Goal: Task Accomplishment & Management: Use online tool/utility

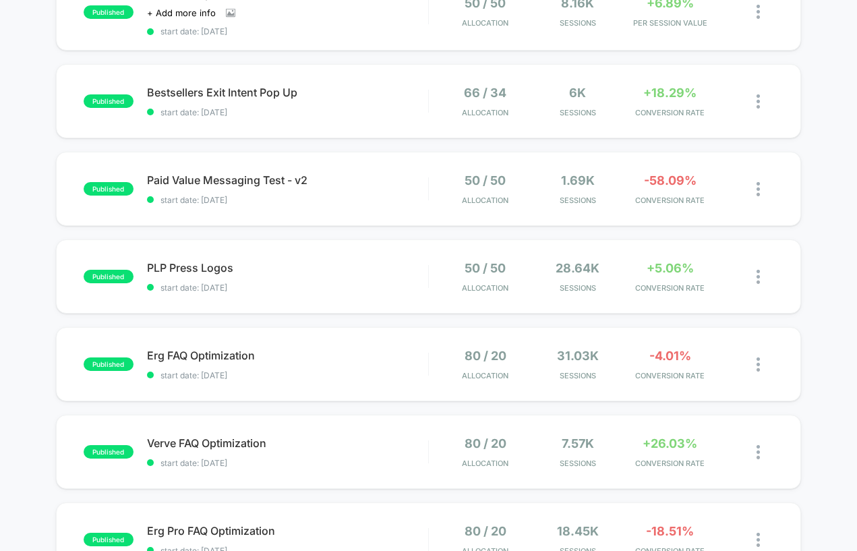
scroll to position [175, 0]
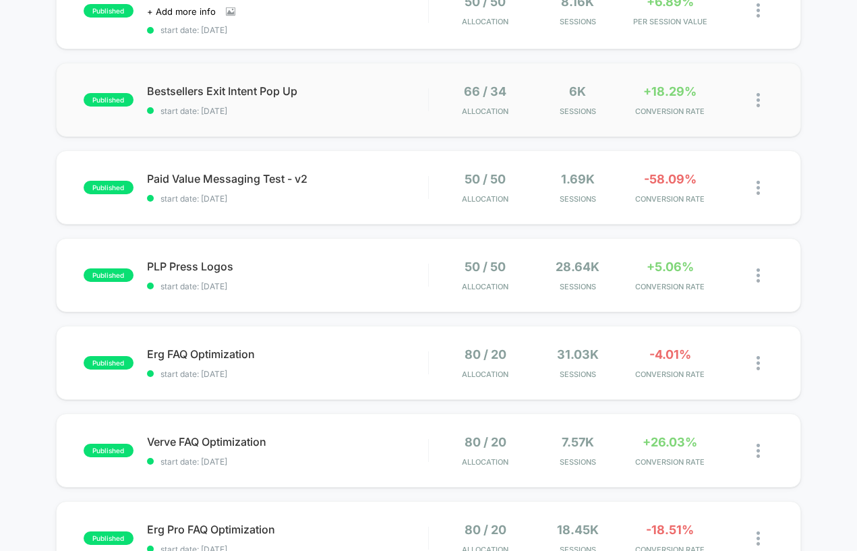
click at [362, 118] on div "published Bestsellers Exit Intent Pop Up start date: 8/11/2025 66 / 34 Allocati…" at bounding box center [429, 100] width 746 height 74
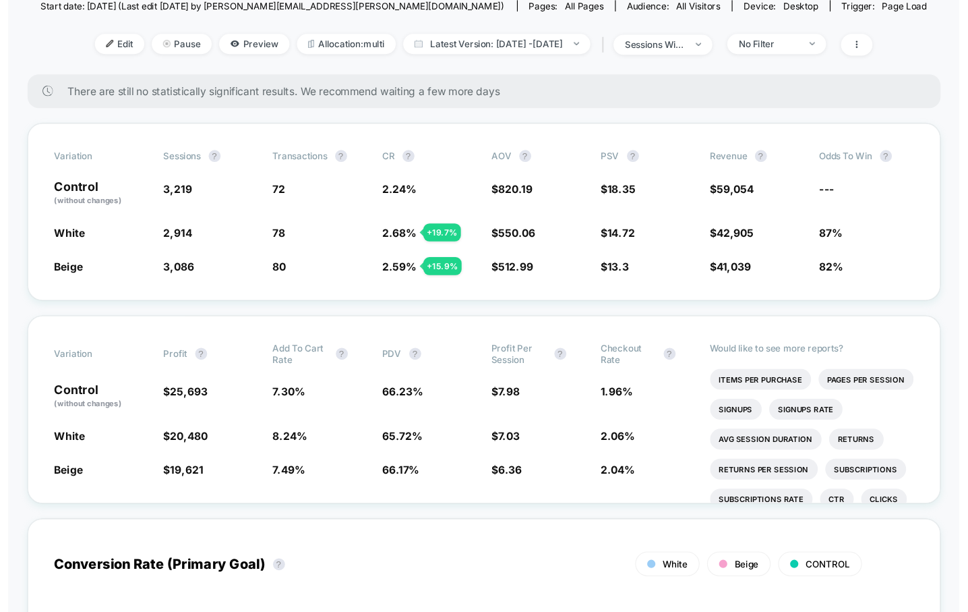
scroll to position [132, 0]
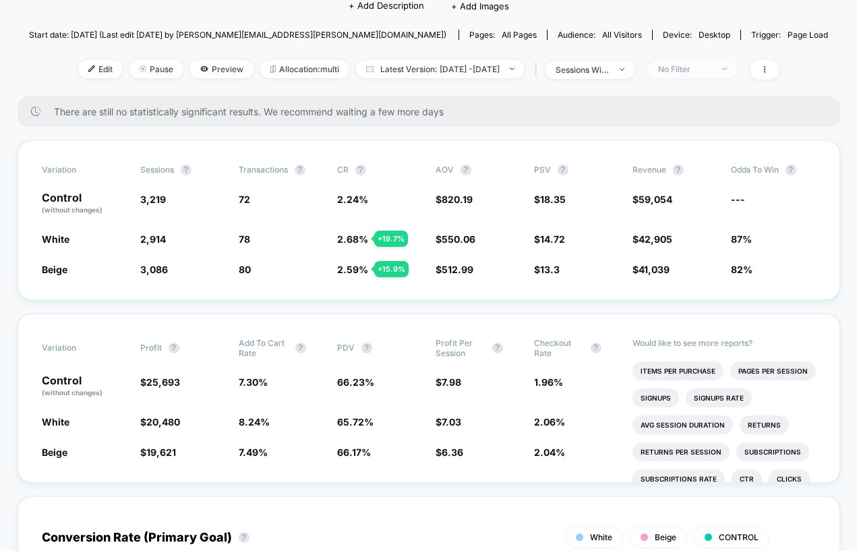
click at [712, 73] on div "No Filter" at bounding box center [685, 69] width 54 height 10
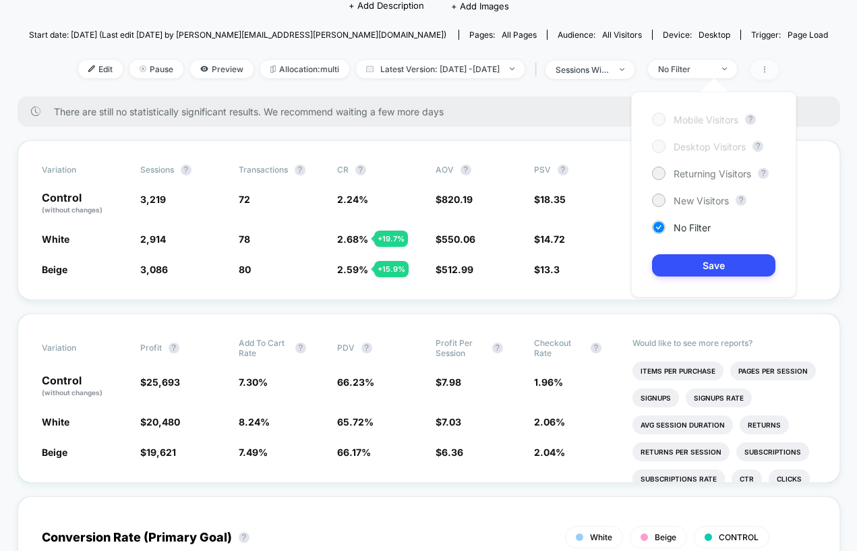
click at [769, 65] on icon at bounding box center [765, 69] width 8 height 8
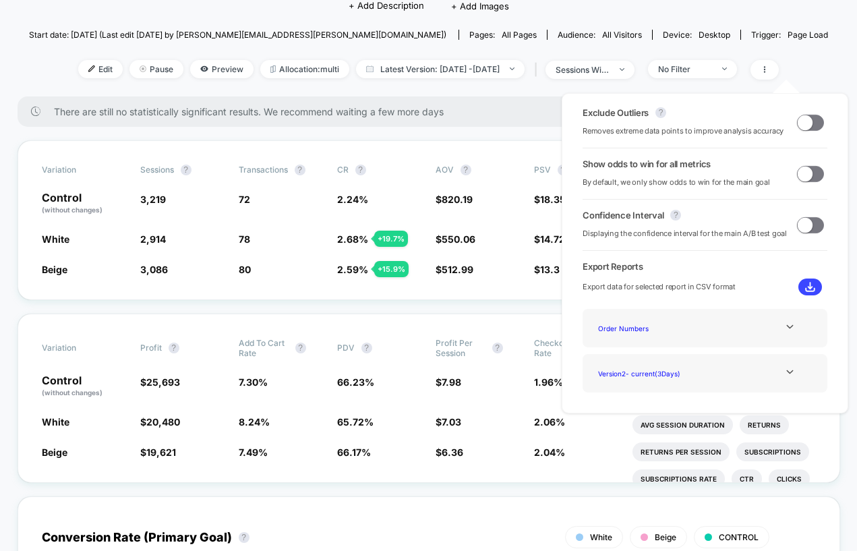
click at [801, 121] on span at bounding box center [805, 122] width 15 height 15
click at [801, 121] on span at bounding box center [810, 123] width 27 height 16
click at [801, 121] on span at bounding box center [805, 122] width 15 height 15
click at [809, 176] on span at bounding box center [810, 174] width 27 height 16
click at [844, 178] on div "Exclude Outliers ? Removes extreme data points to improve analysis accuracy Sho…" at bounding box center [705, 253] width 314 height 347
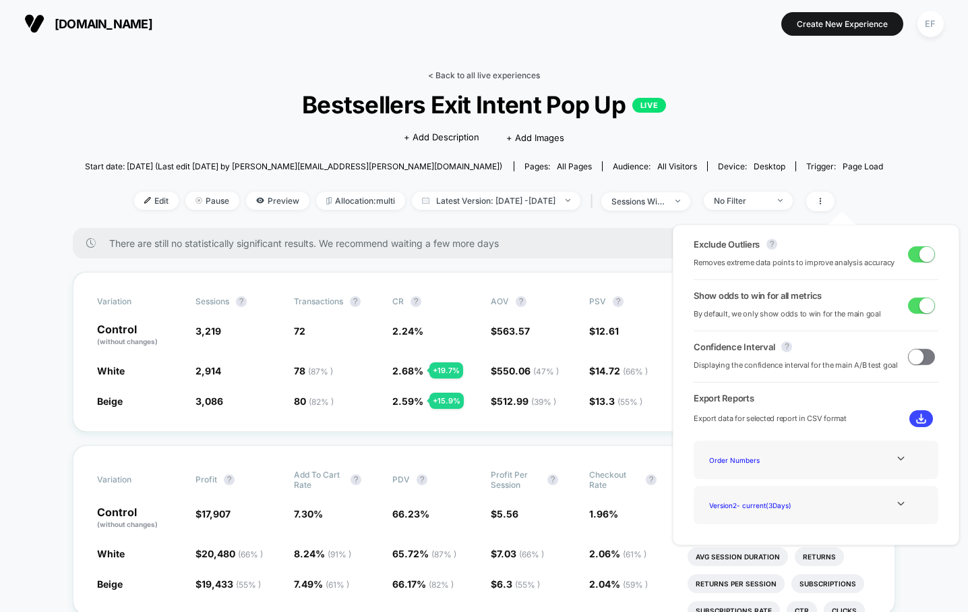
click at [489, 77] on link "< Back to all live experiences" at bounding box center [484, 75] width 112 height 10
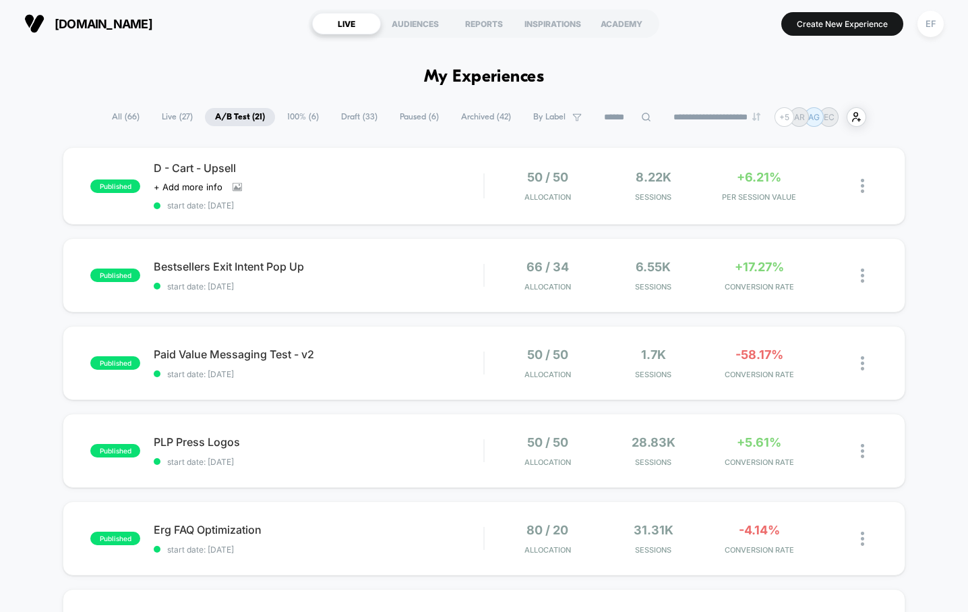
click at [301, 117] on span "100% ( 6 )" at bounding box center [303, 117] width 52 height 18
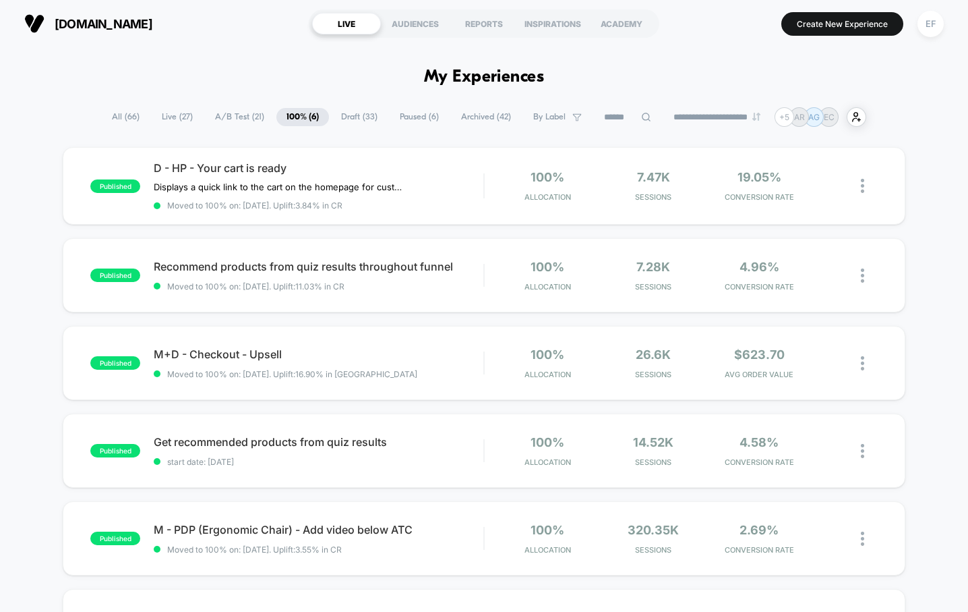
click at [373, 110] on span "Draft ( 33 )" at bounding box center [359, 117] width 57 height 18
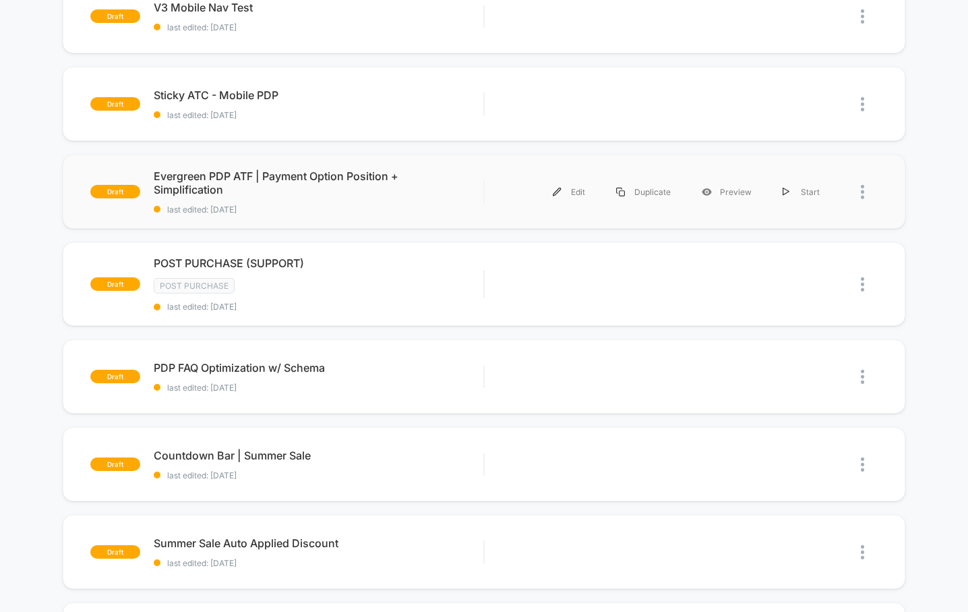
scroll to position [203, 0]
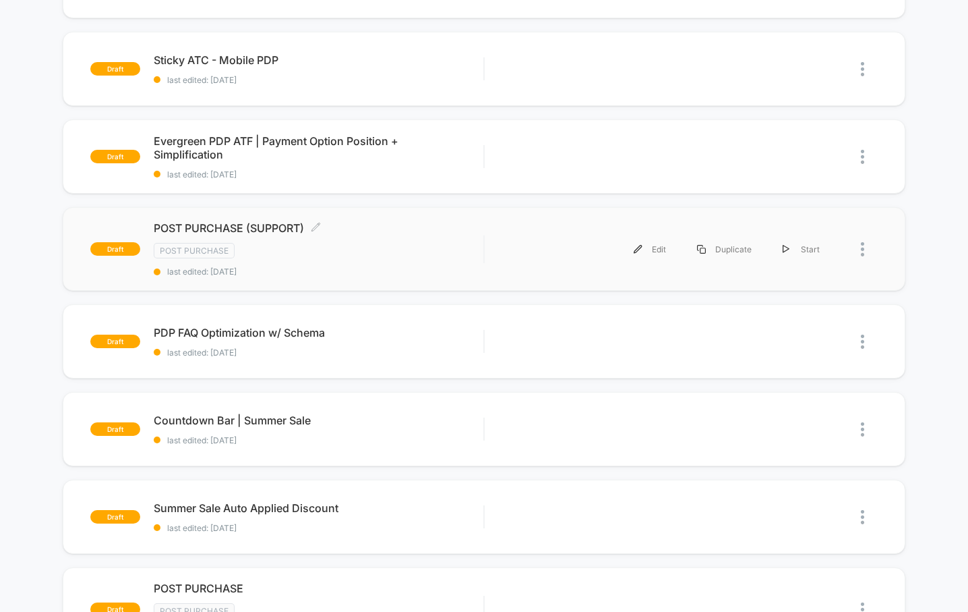
click at [400, 260] on div "POST PURCHASE (SUPPORT) Click to edit experience details Click to edit experien…" at bounding box center [319, 248] width 330 height 55
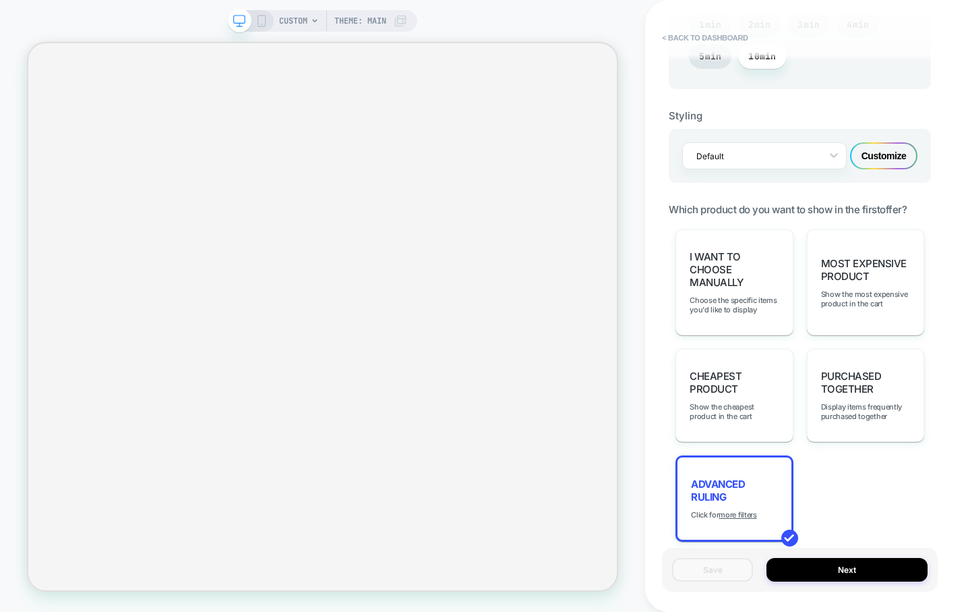
scroll to position [864, 0]
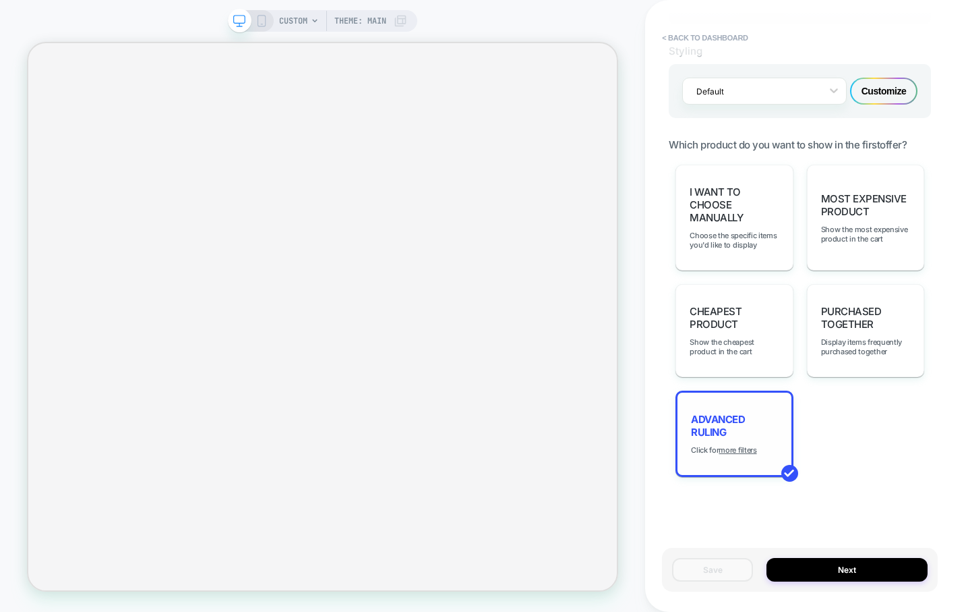
click at [755, 411] on div "Advanced Ruling Click for more filters" at bounding box center [734, 434] width 117 height 86
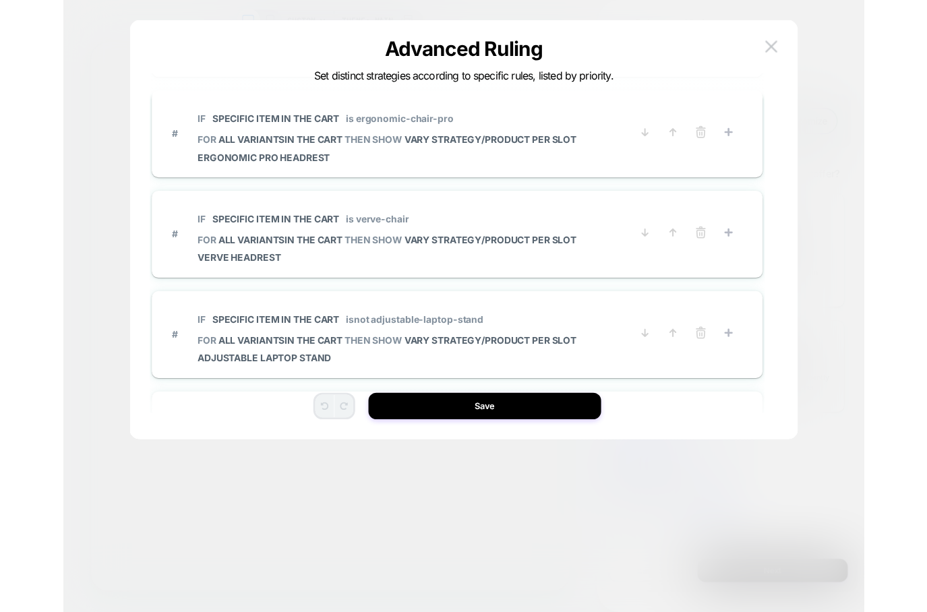
scroll to position [838, 0]
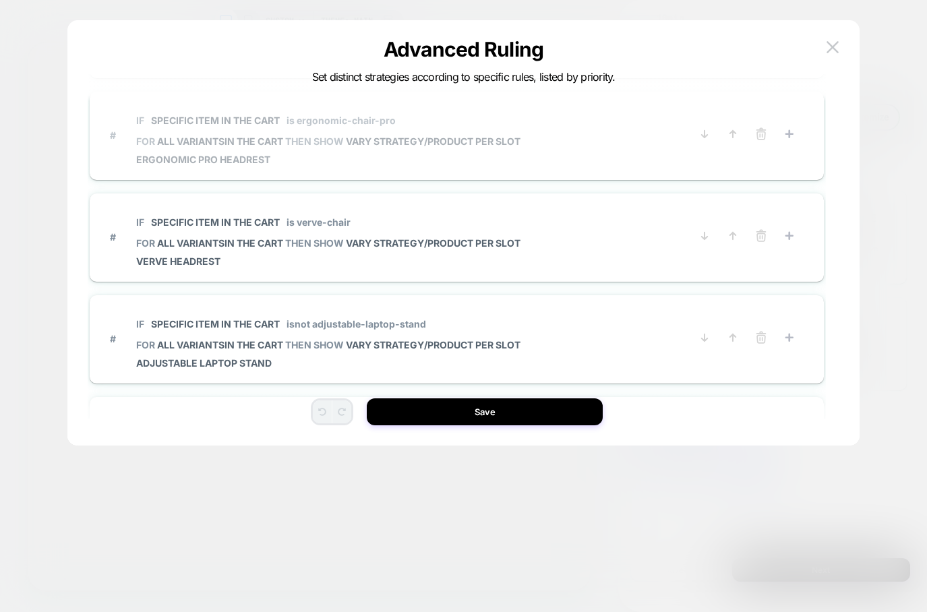
click at [636, 166] on div "# IF Specific item in the cart is ergonomic-chair-pro FOR all variants IN THE C…" at bounding box center [457, 135] width 694 height 61
click at [614, 163] on span "# IF Specific item in the cart is ergonomic-chair-pro FOR all variants IN THE C…" at bounding box center [400, 135] width 581 height 60
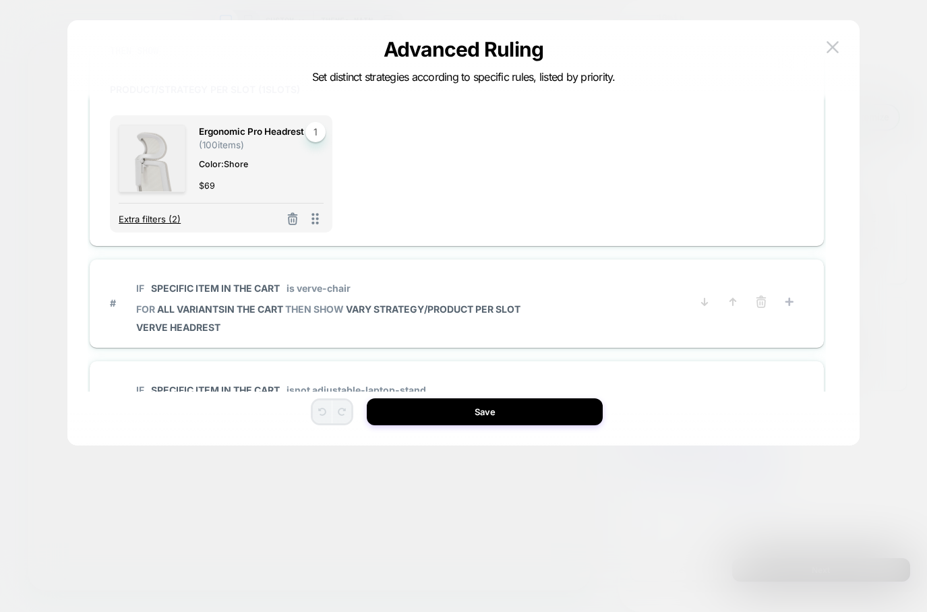
scroll to position [0, 0]
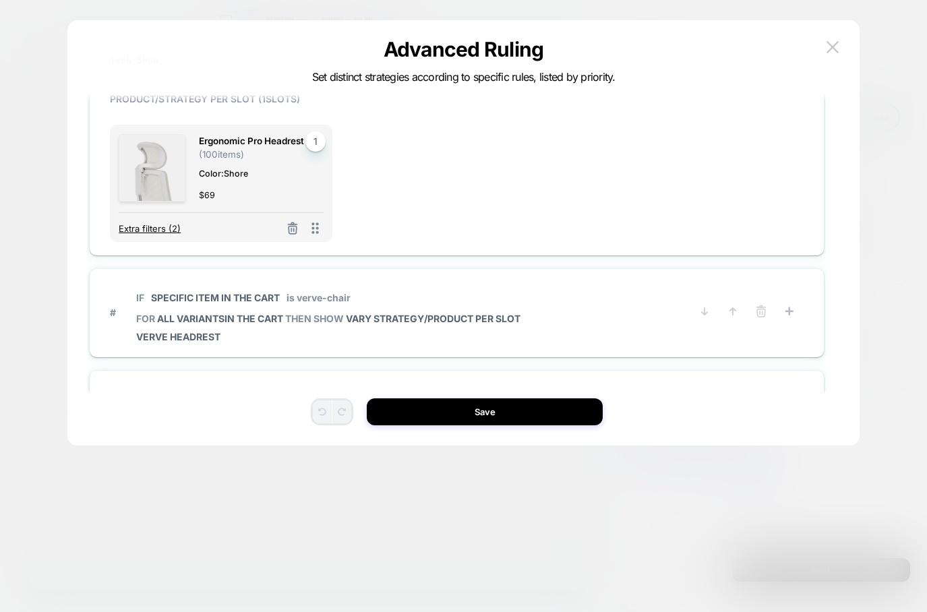
click at [156, 223] on span "Extra filters (2)" at bounding box center [150, 228] width 62 height 11
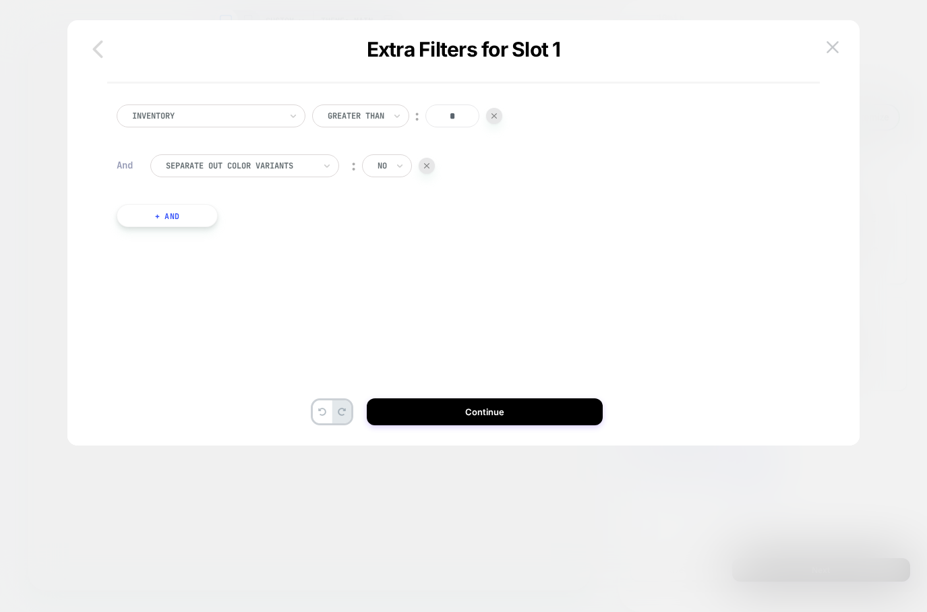
click at [94, 47] on icon "button" at bounding box center [97, 49] width 10 height 18
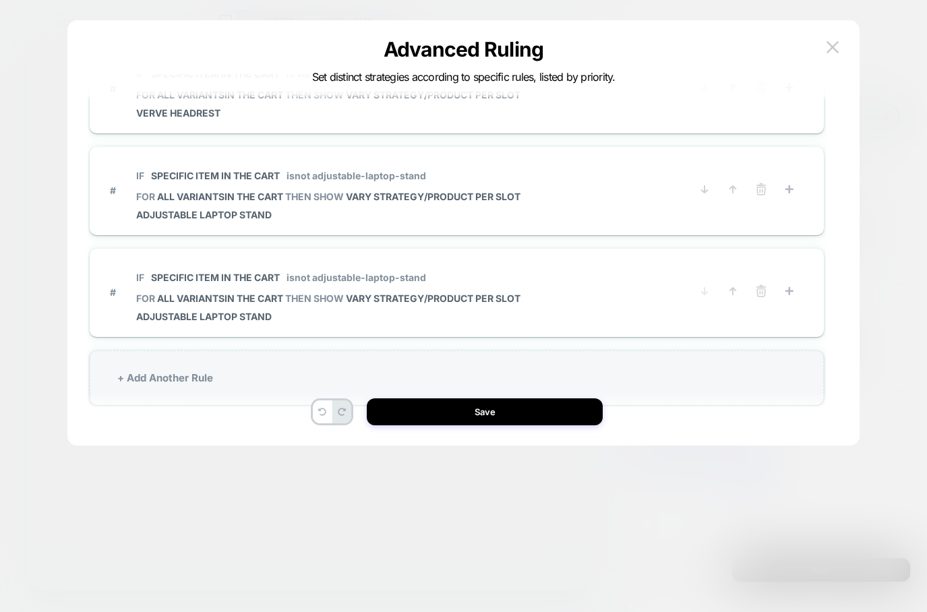
scroll to position [482, 0]
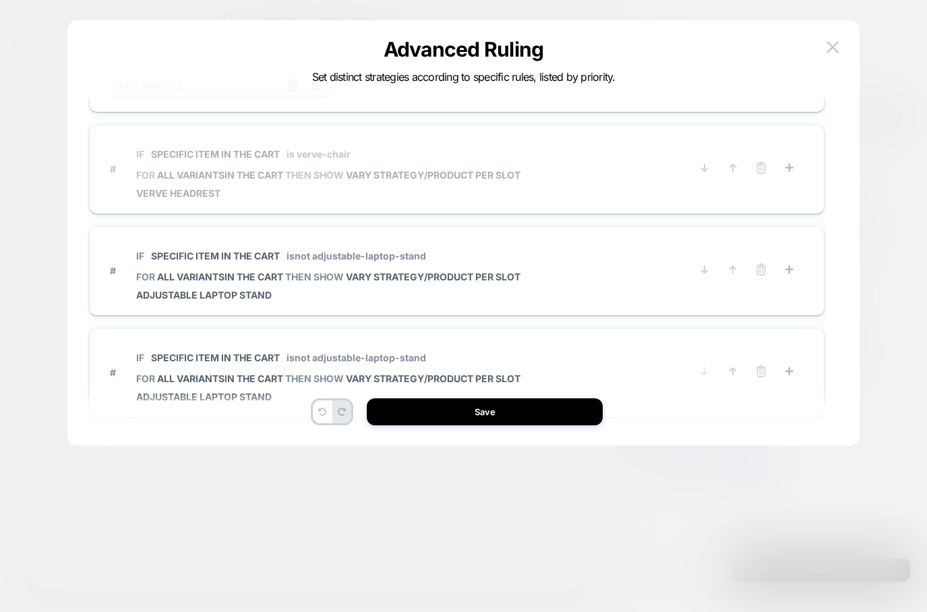
click at [558, 152] on span "# IF Specific item in the cart is verve-chair FOR all variants IN THE CART THEN…" at bounding box center [400, 169] width 581 height 60
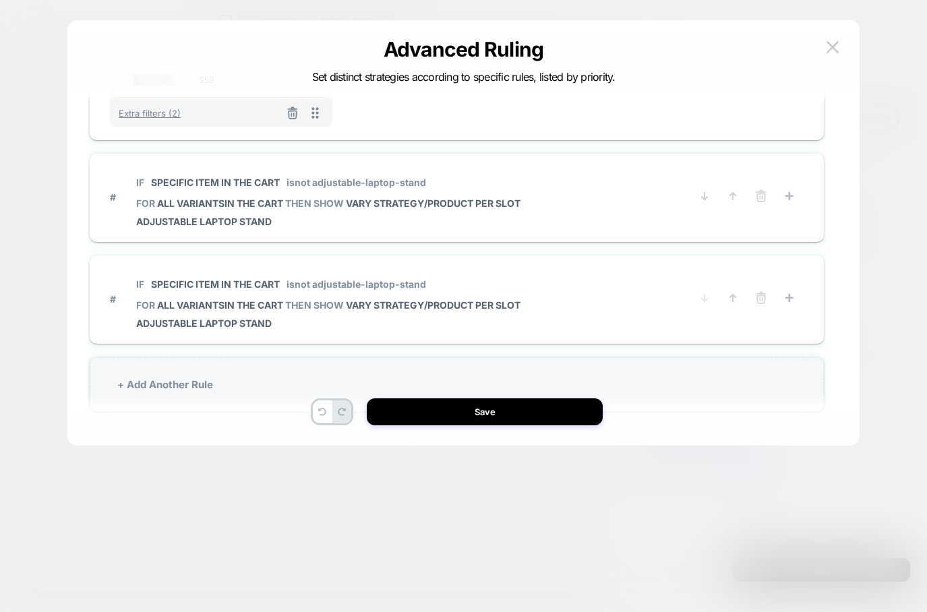
scroll to position [556, 0]
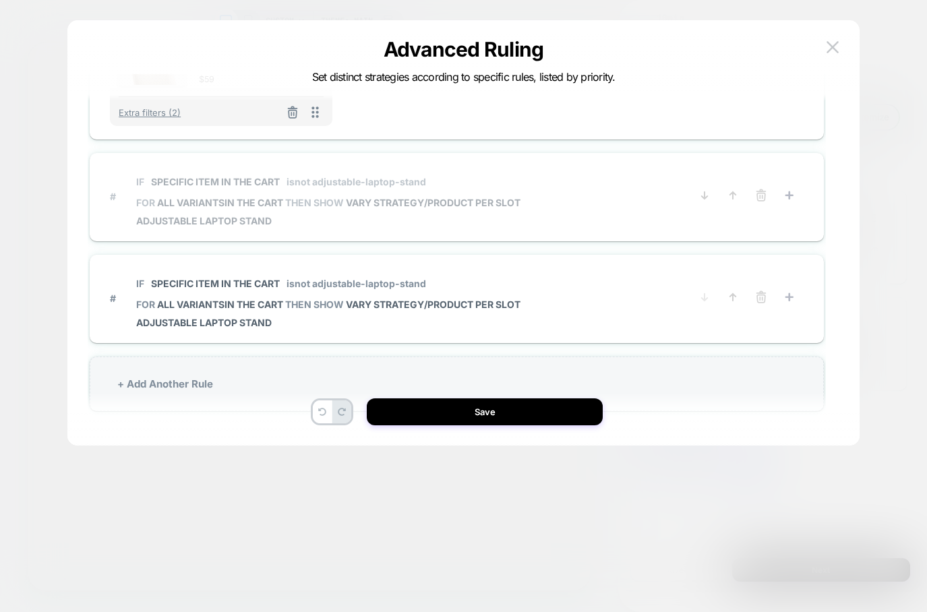
click at [554, 176] on span "# IF Specific item in the cart isnot adjustable-laptop-stand FOR all variants I…" at bounding box center [400, 197] width 581 height 60
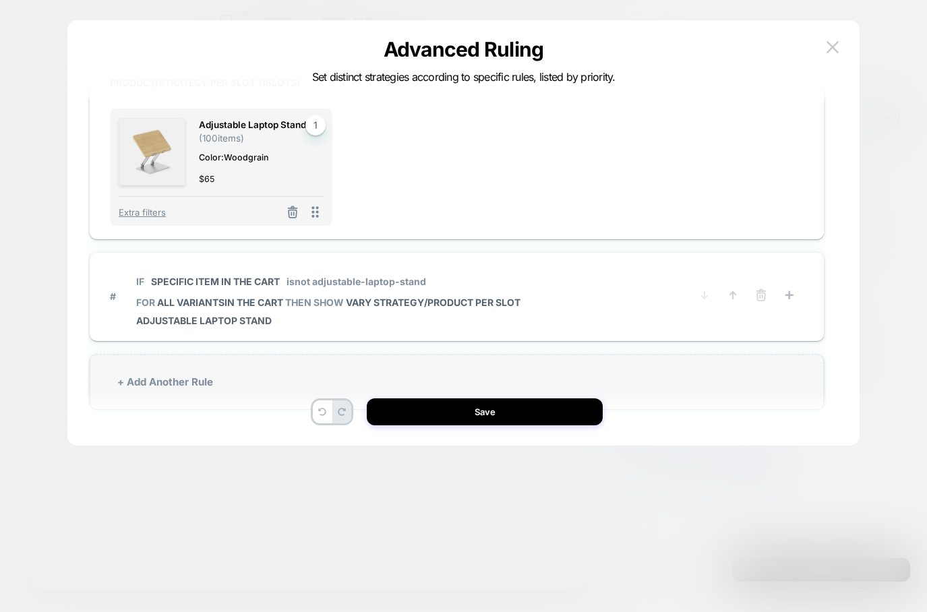
scroll to position [562, 0]
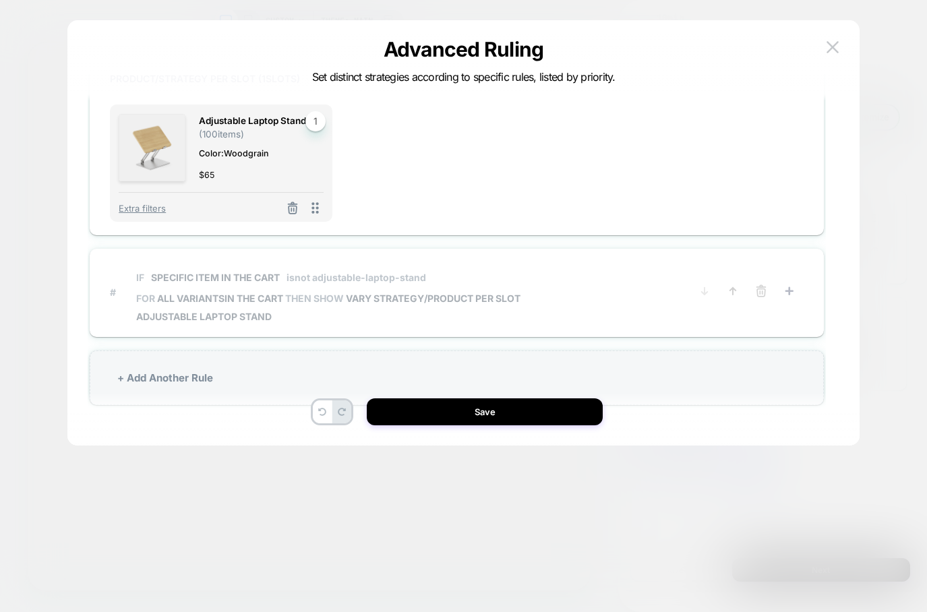
click at [608, 289] on span "# IF Specific item in the cart isnot adjustable-laptop-stand FOR all variants I…" at bounding box center [400, 292] width 581 height 60
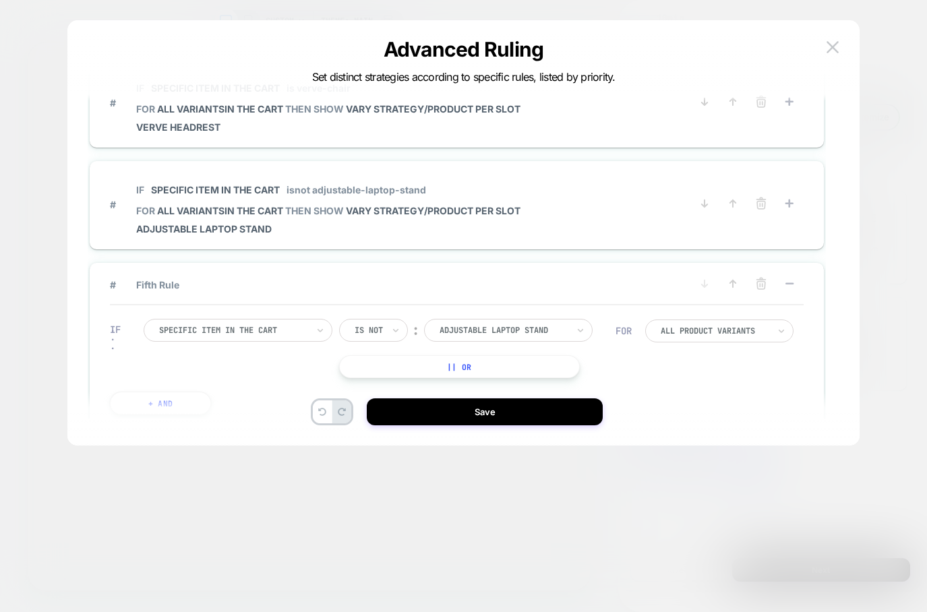
scroll to position [153, 0]
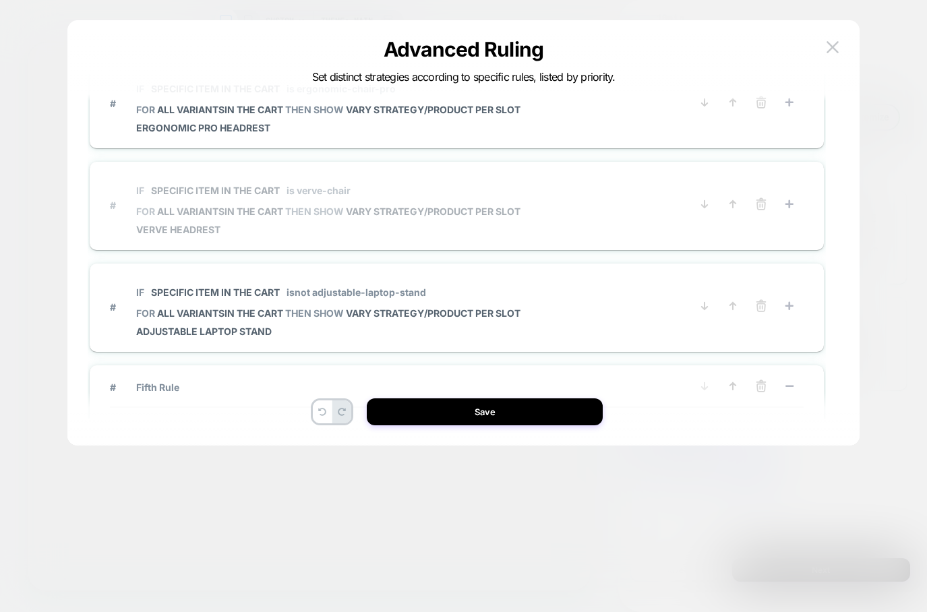
click at [629, 200] on span "# IF Specific item in the cart is verve-chair FOR all variants IN THE CART THEN…" at bounding box center [400, 205] width 581 height 60
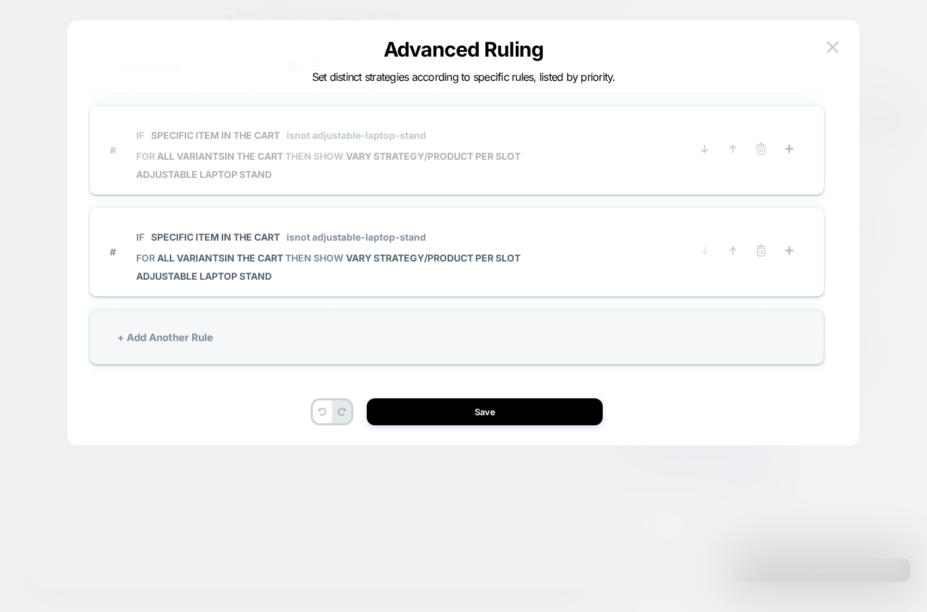
scroll to position [553, 0]
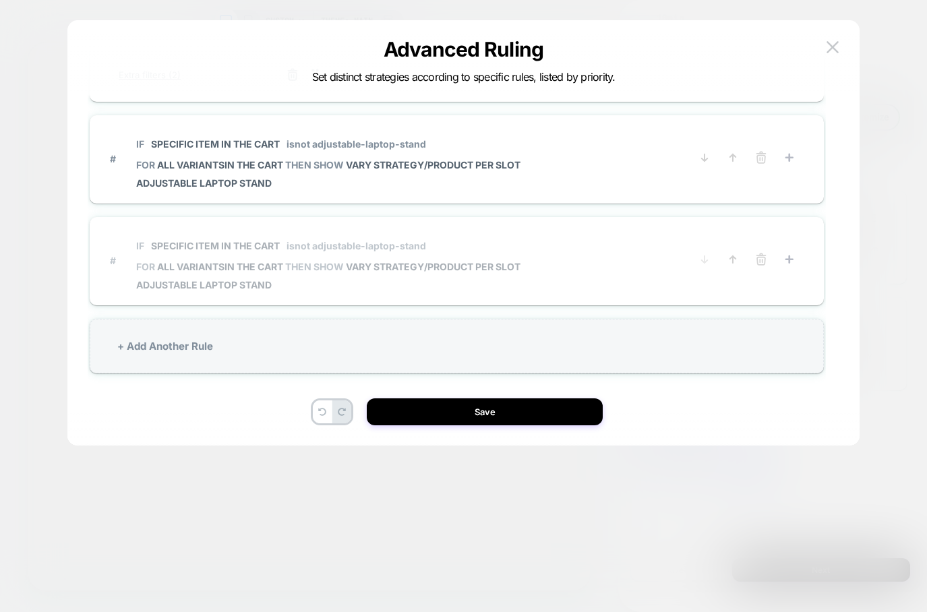
click at [594, 265] on span "# IF Specific item in the cart isnot adjustable-laptop-stand FOR all variants I…" at bounding box center [400, 261] width 581 height 60
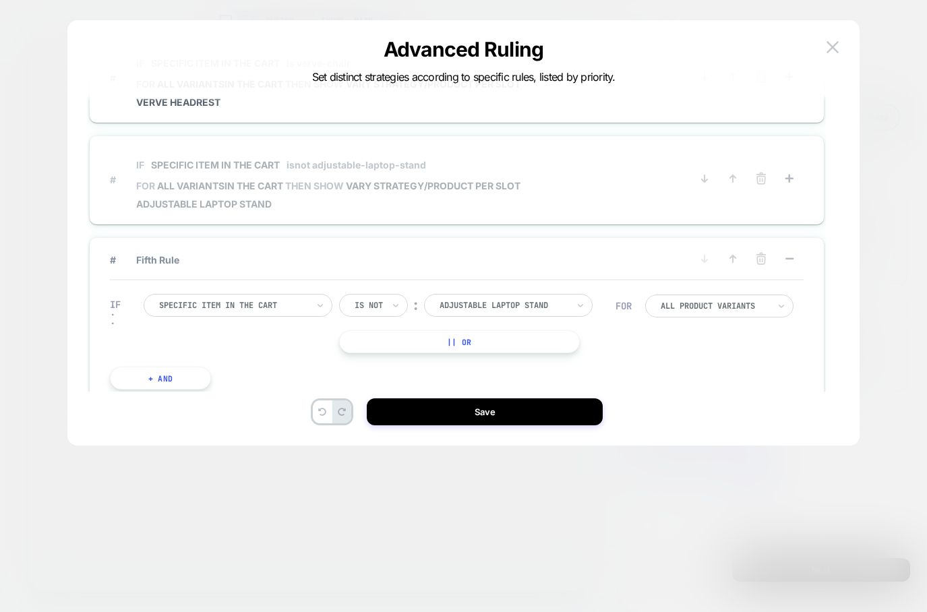
click at [596, 185] on span "# IF Specific item in the cart isnot adjustable-laptop-stand FOR all variants I…" at bounding box center [400, 180] width 581 height 60
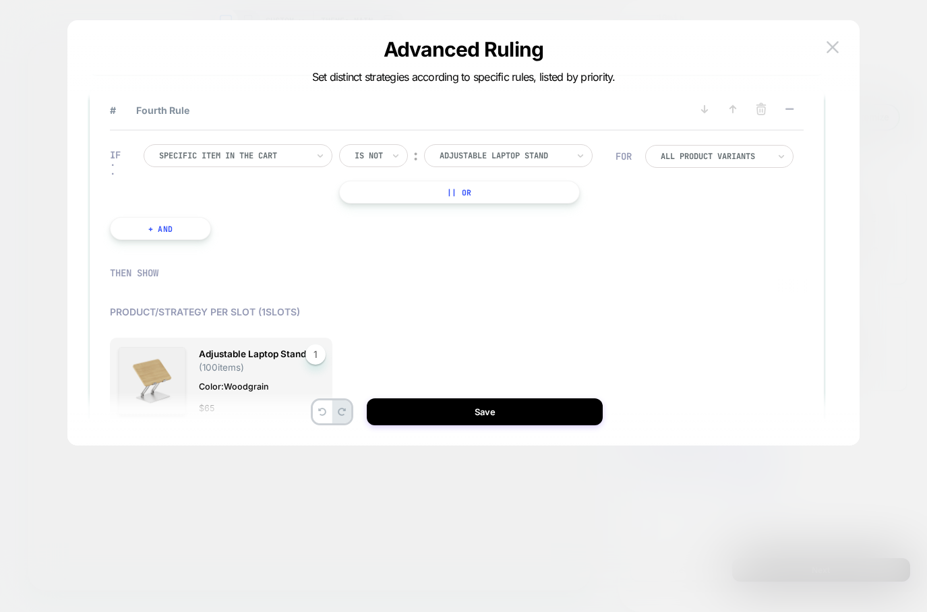
scroll to position [308, 0]
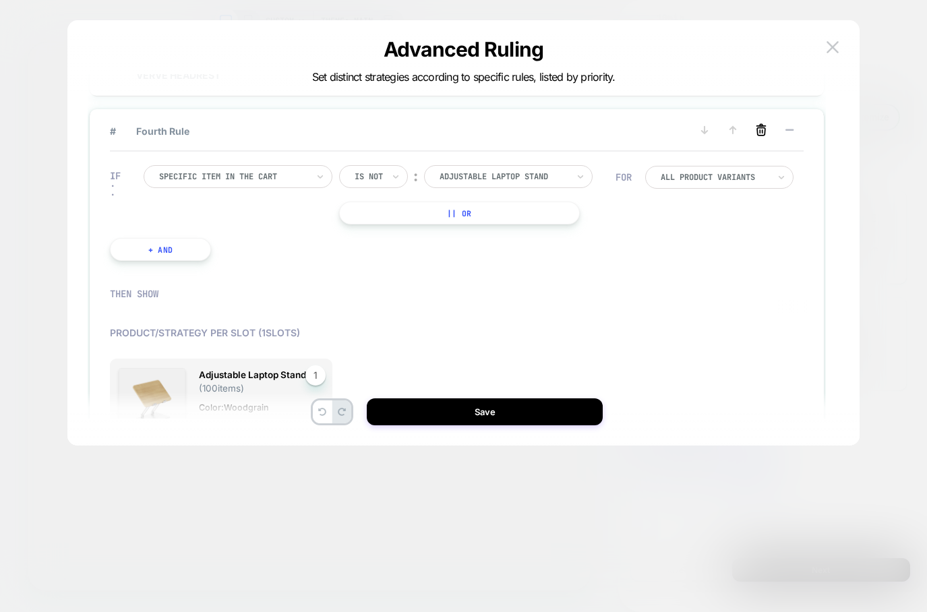
click at [761, 129] on icon at bounding box center [761, 129] width 13 height 13
click at [645, 151] on button "YES" at bounding box center [625, 151] width 69 height 22
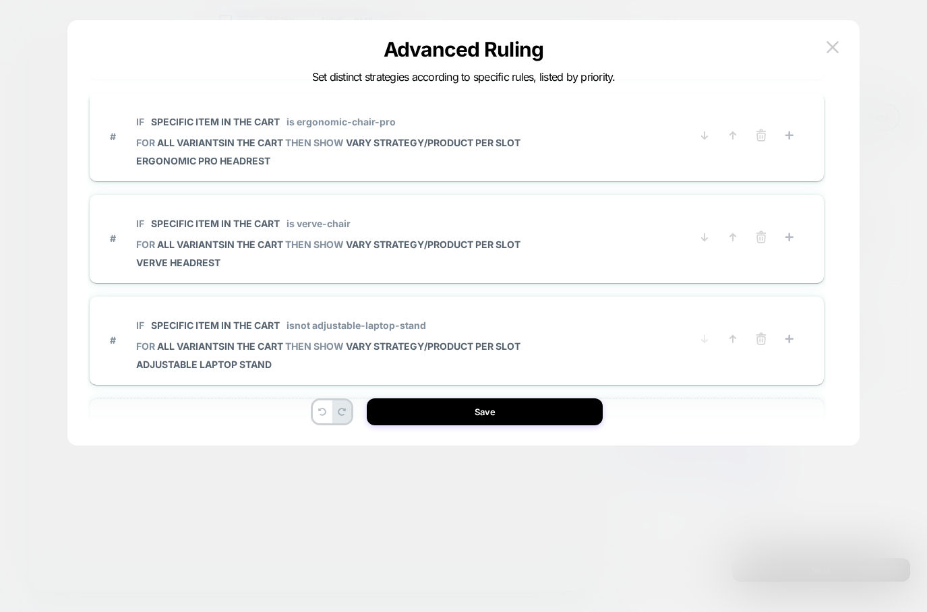
scroll to position [168, 0]
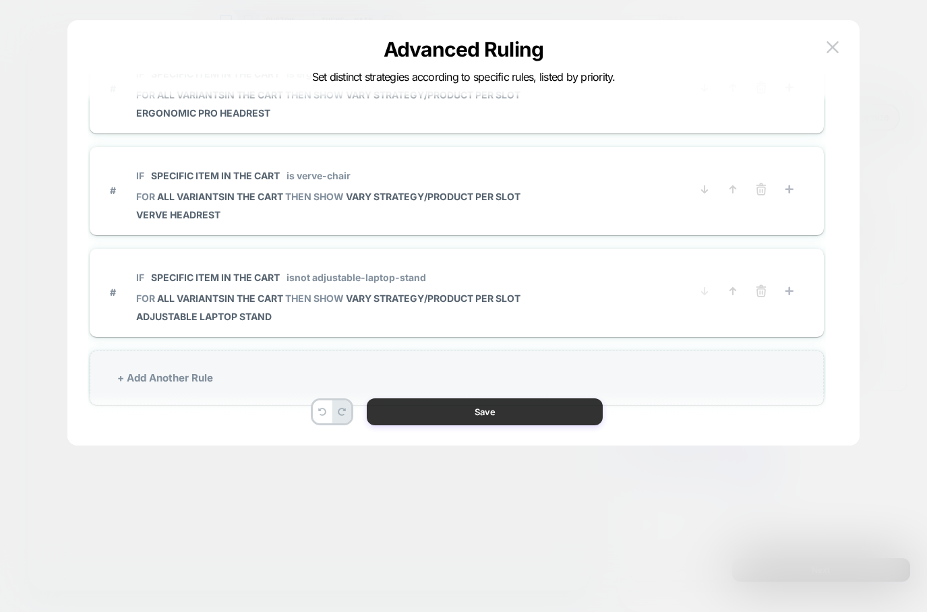
click at [481, 399] on button "Save" at bounding box center [485, 412] width 236 height 27
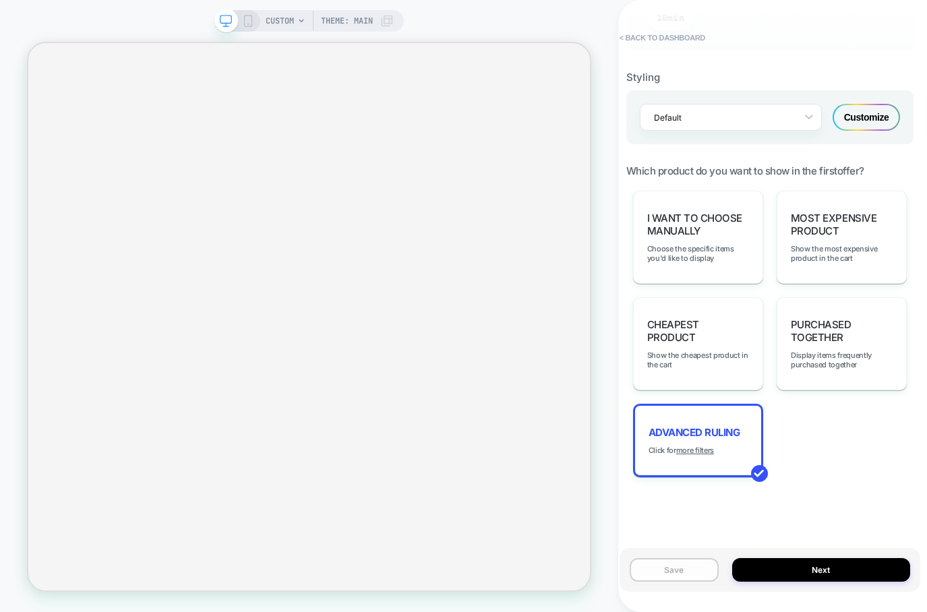
click at [685, 550] on button "Save" at bounding box center [674, 570] width 89 height 24
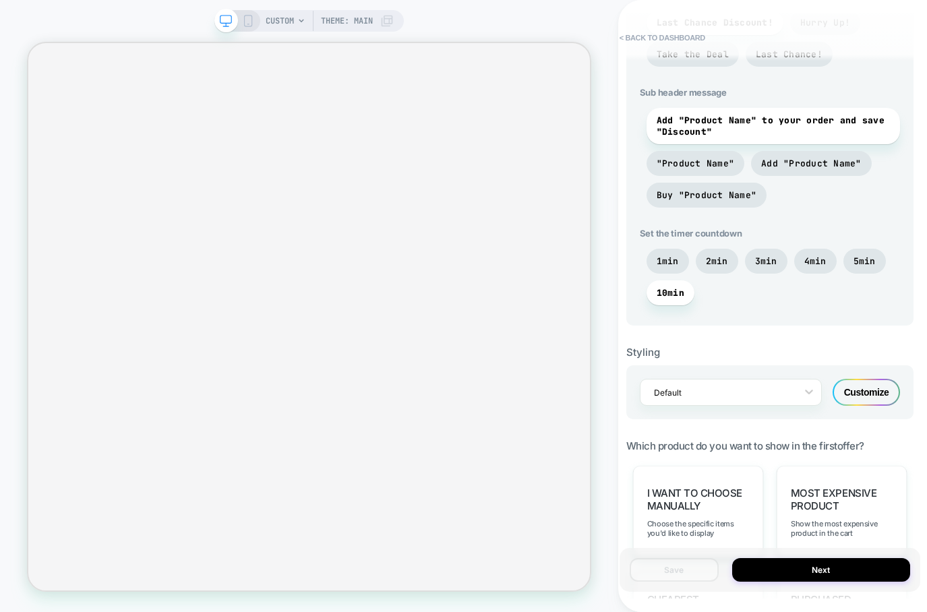
scroll to position [627, 0]
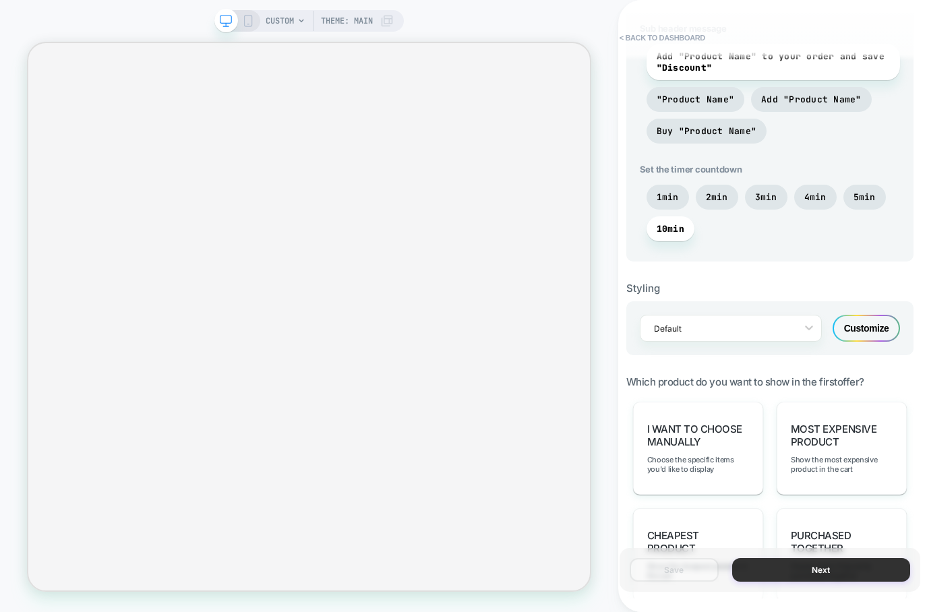
click at [797, 550] on button "Next" at bounding box center [821, 570] width 178 height 24
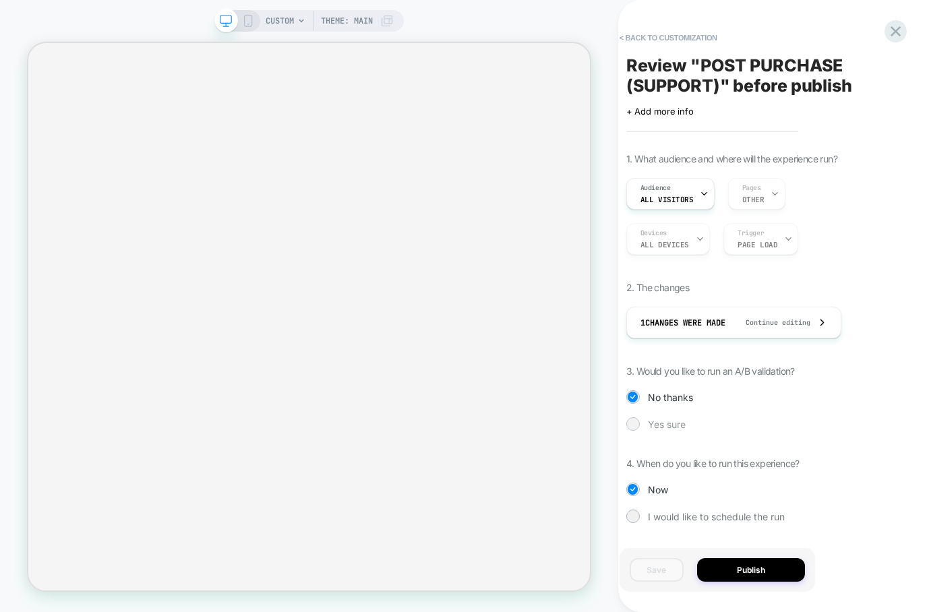
click at [644, 425] on div "Yes sure" at bounding box center [770, 423] width 287 height 13
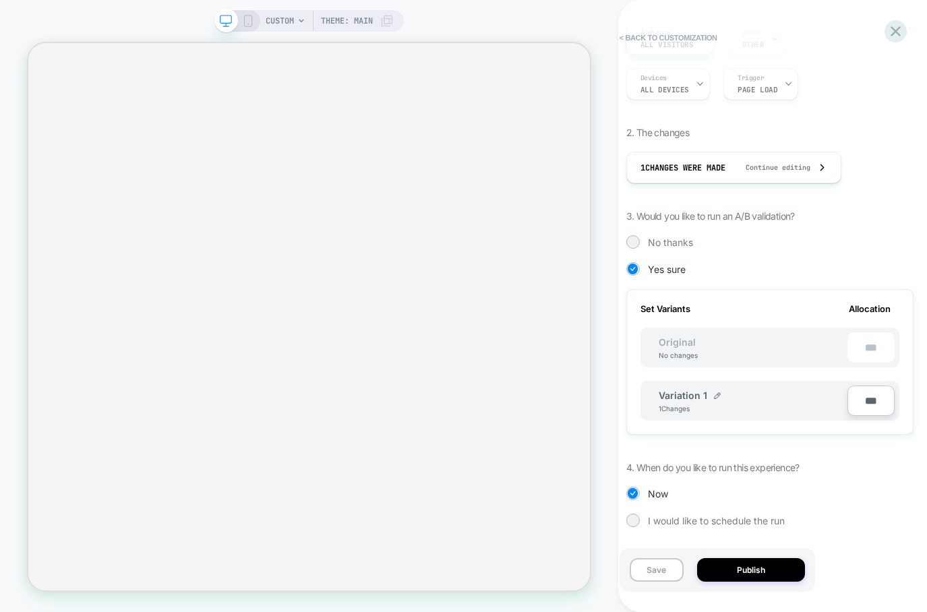
scroll to position [158, 0]
click at [638, 243] on div at bounding box center [633, 239] width 13 height 13
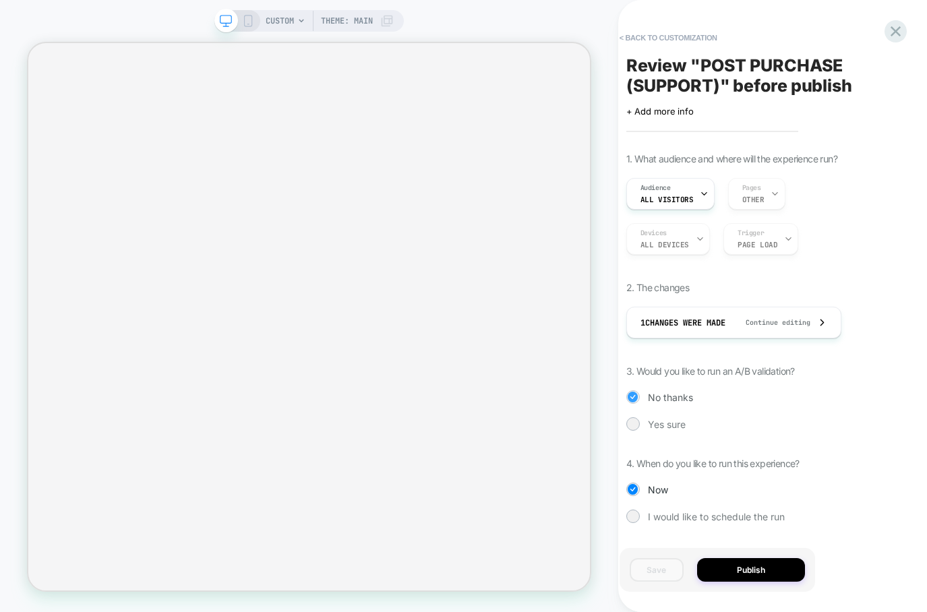
scroll to position [0, 0]
click at [774, 550] on button "Publish" at bounding box center [751, 570] width 108 height 24
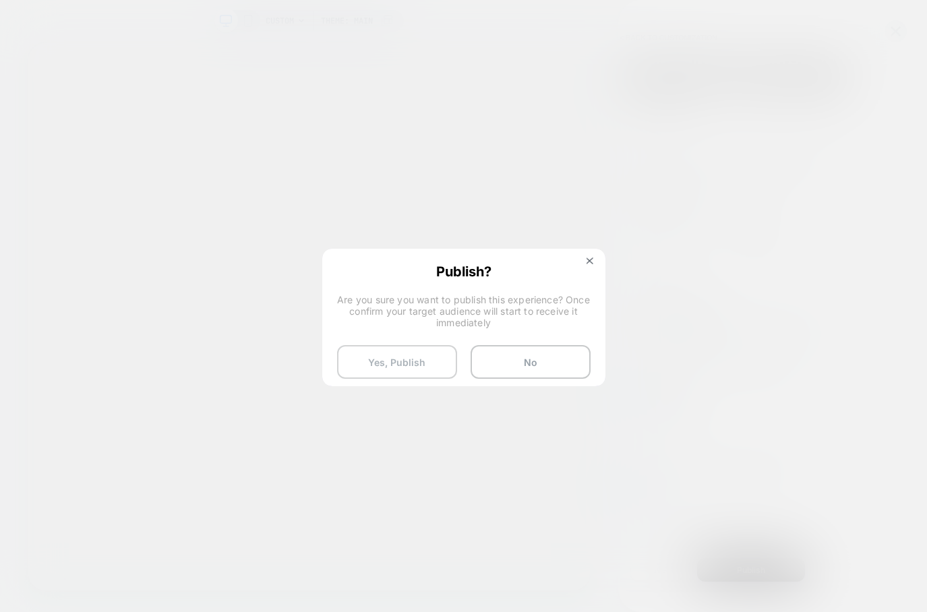
click at [371, 368] on button "Yes, Publish" at bounding box center [397, 362] width 120 height 34
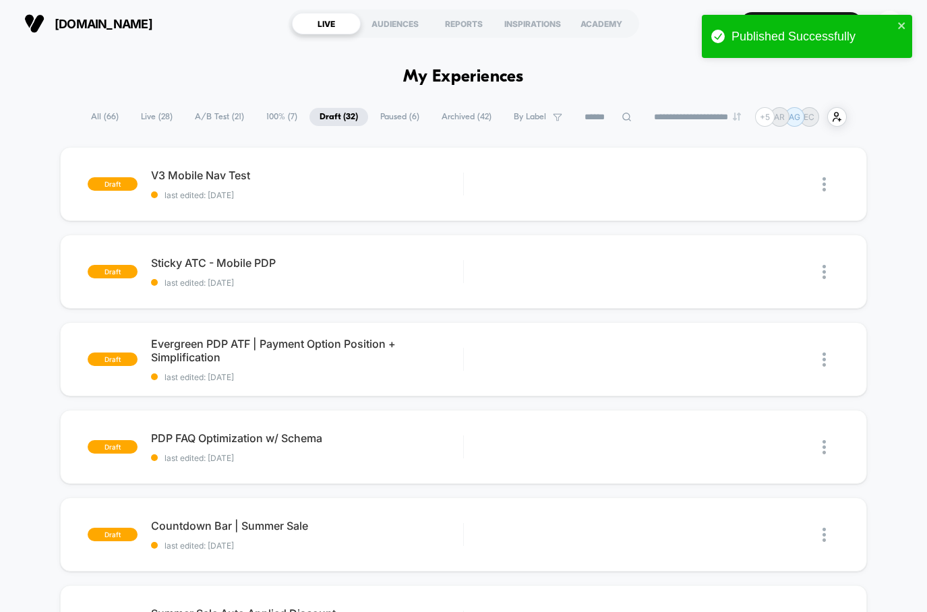
click at [288, 116] on span "100% ( 7 )" at bounding box center [281, 117] width 51 height 18
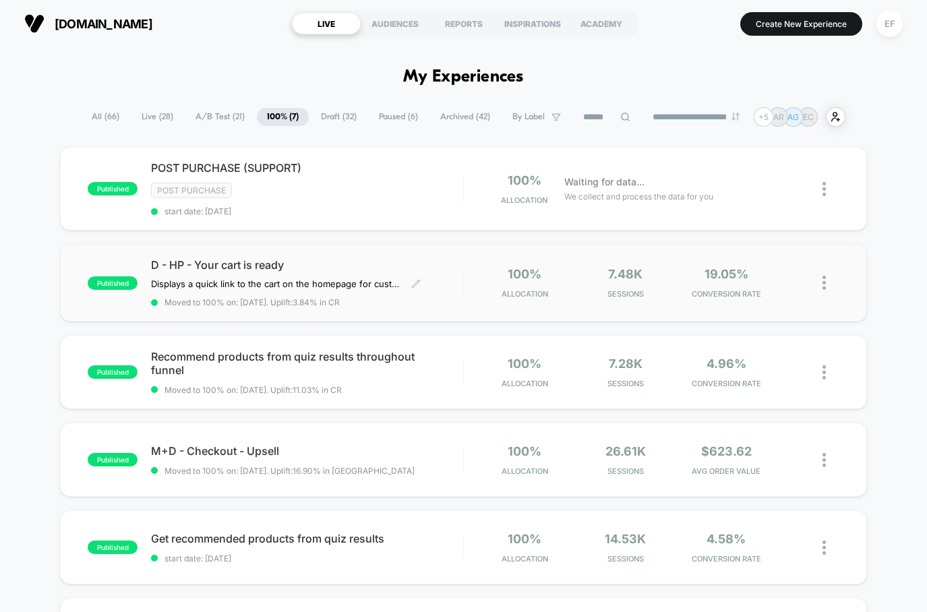
scroll to position [18, 0]
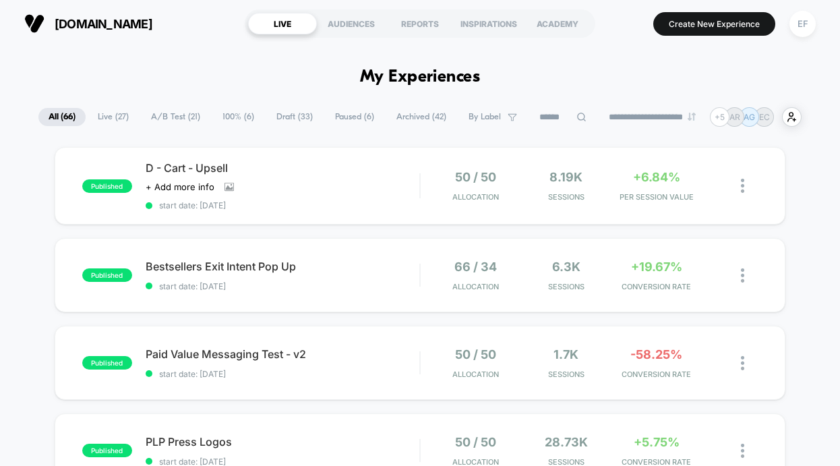
click at [173, 116] on span "A/B Test ( 21 )" at bounding box center [175, 117] width 69 height 18
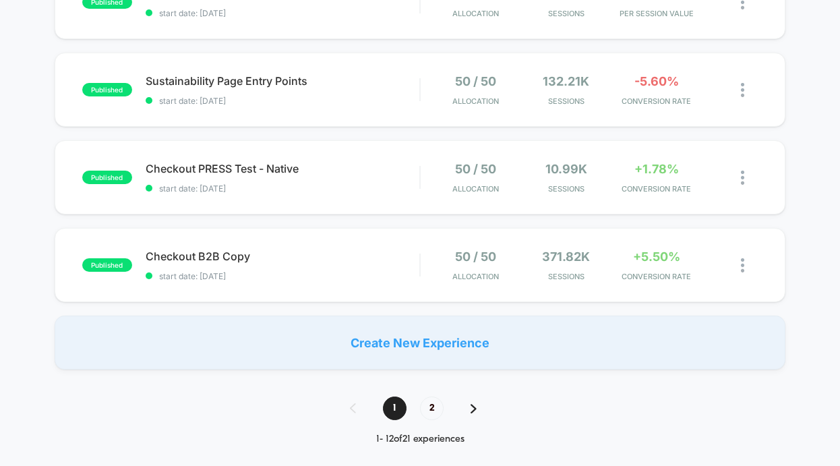
scroll to position [942, 0]
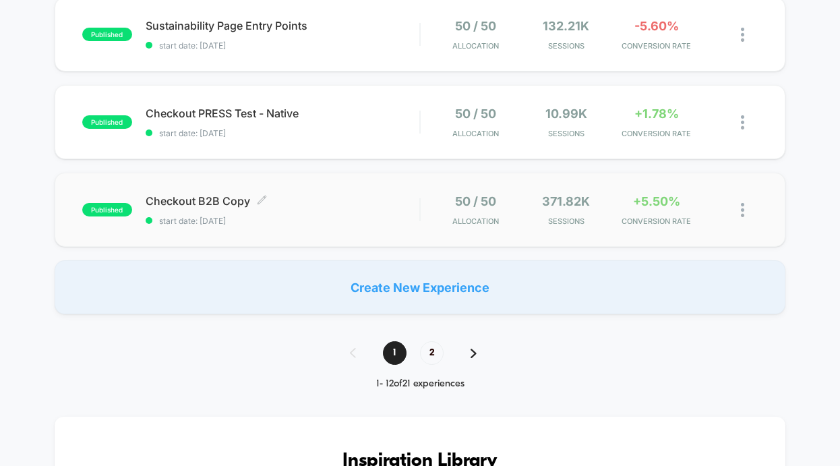
click at [393, 212] on div "Checkout B2B Copy Click to edit experience details Click to edit experience det…" at bounding box center [283, 210] width 274 height 32
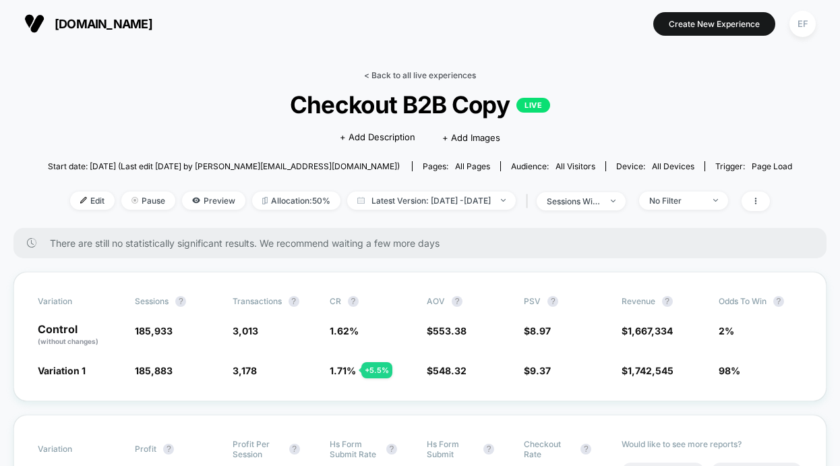
click at [413, 70] on link "< Back to all live experiences" at bounding box center [420, 75] width 112 height 10
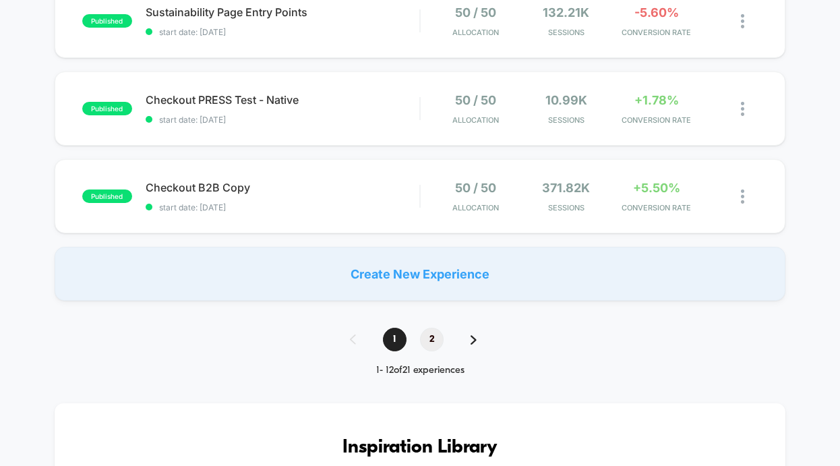
click at [440, 343] on span "2" at bounding box center [432, 340] width 24 height 24
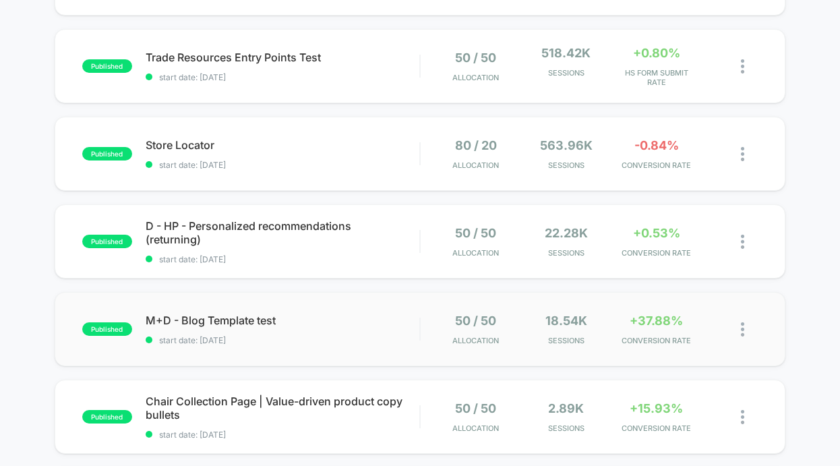
scroll to position [205, 0]
click at [360, 307] on div "published M+D - Blog Template test start date: [DATE] 50 / 50 Allocation 18.54k…" at bounding box center [420, 330] width 731 height 74
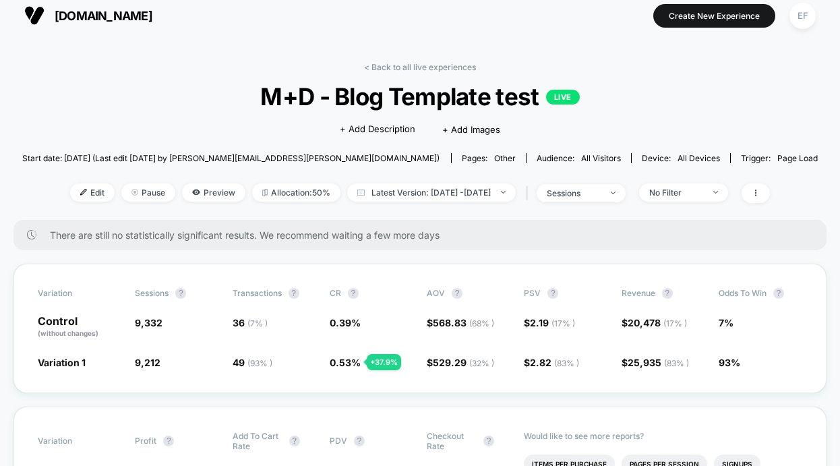
scroll to position [7, 0]
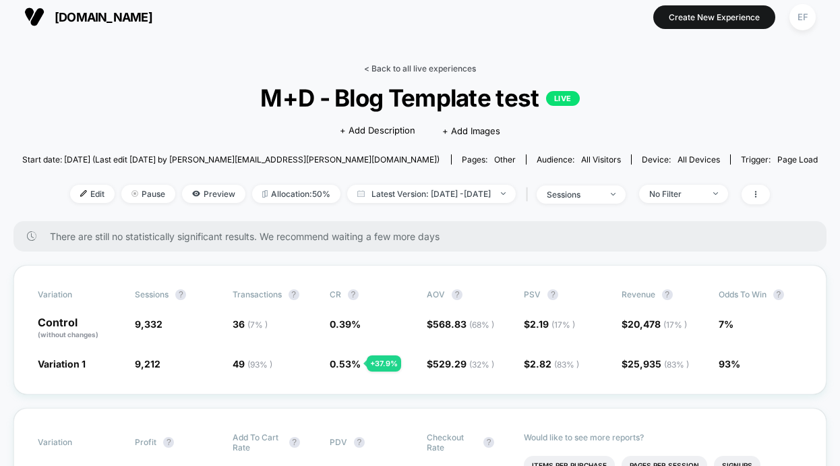
click at [395, 67] on link "< Back to all live experiences" at bounding box center [420, 68] width 112 height 10
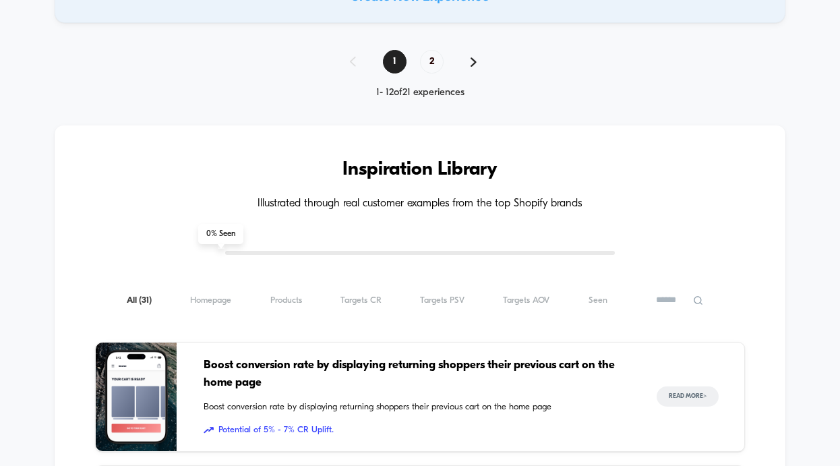
scroll to position [1036, 0]
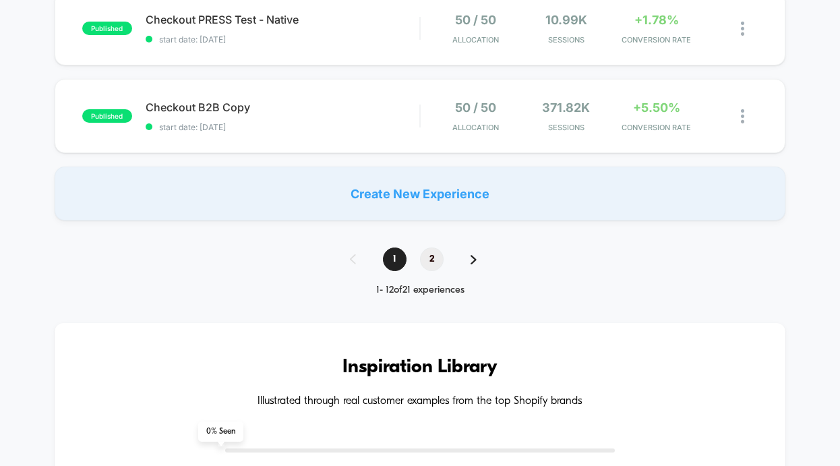
click at [440, 260] on span "2" at bounding box center [432, 260] width 24 height 24
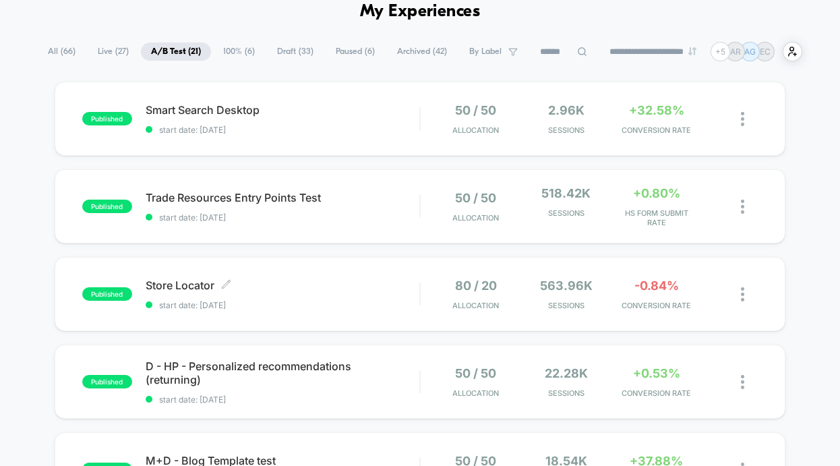
scroll to position [55, 0]
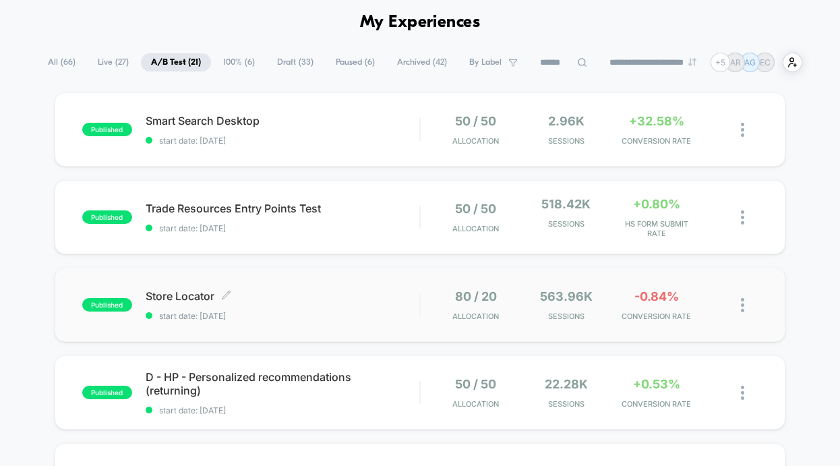
click at [350, 293] on span "Store Locator Click to edit experience details" at bounding box center [283, 295] width 274 height 13
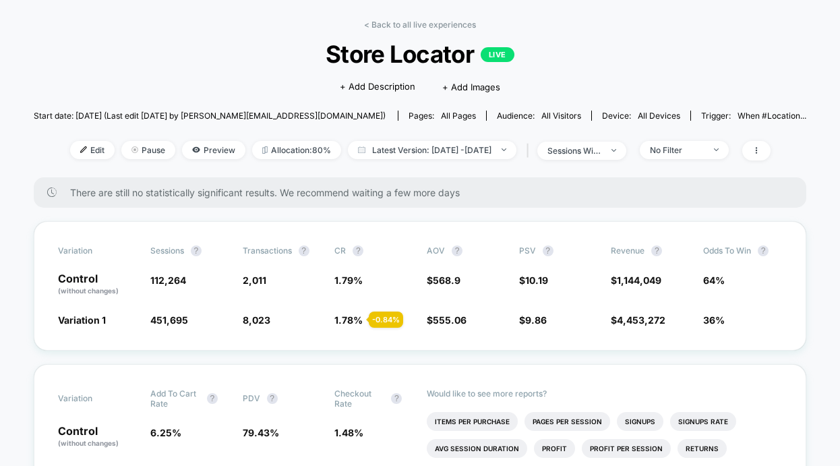
scroll to position [49, 0]
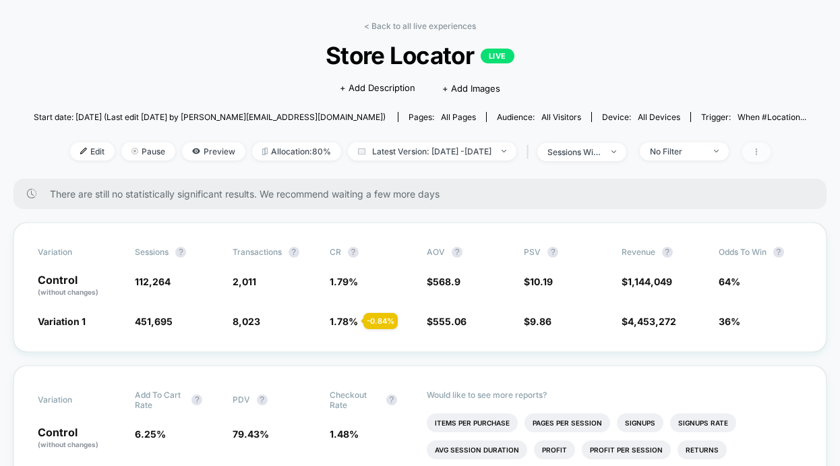
click at [761, 148] on icon at bounding box center [757, 152] width 8 height 8
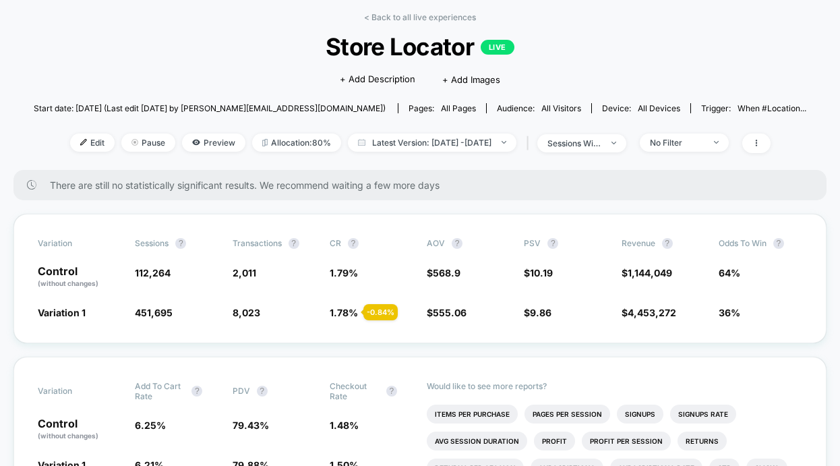
scroll to position [0, 0]
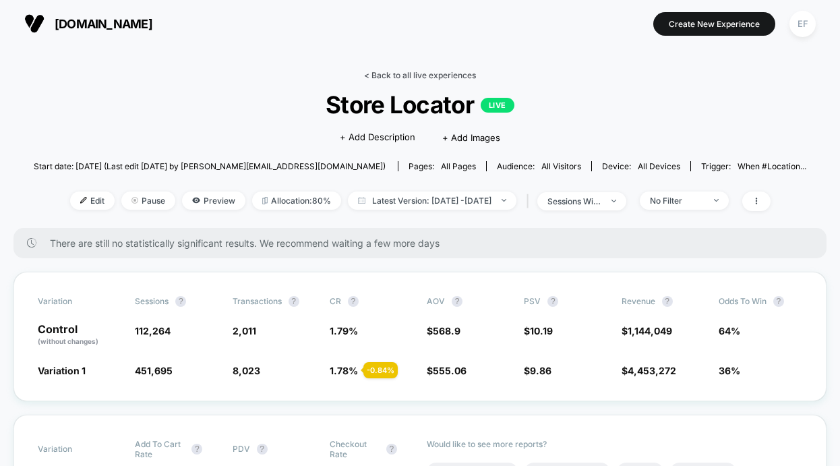
click at [426, 71] on link "< Back to all live experiences" at bounding box center [420, 75] width 112 height 10
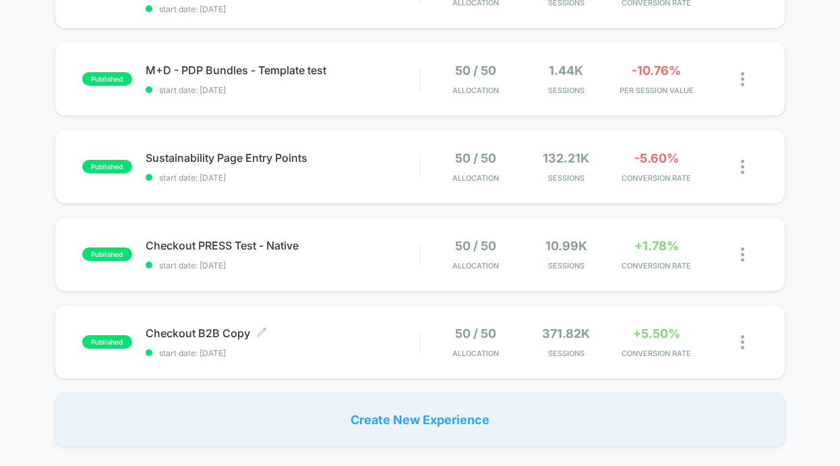
scroll to position [1033, 0]
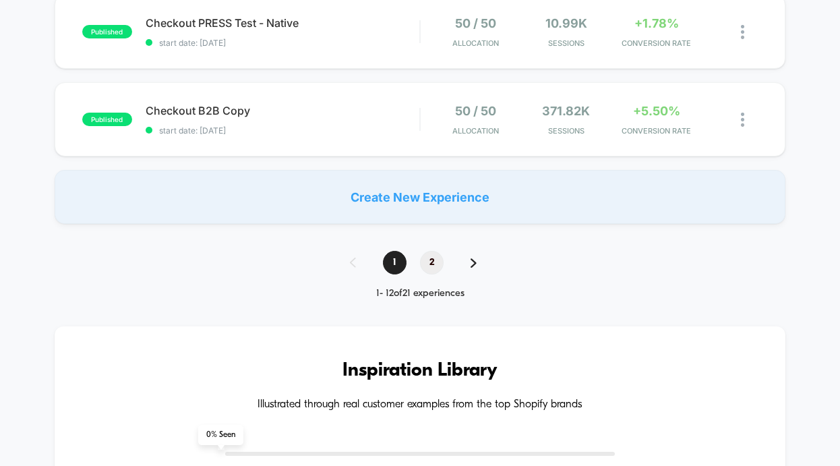
click at [430, 259] on span "2" at bounding box center [432, 263] width 24 height 24
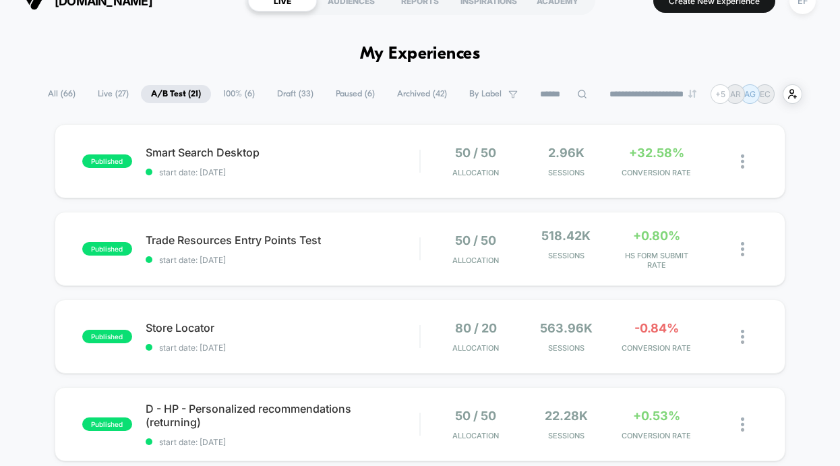
scroll to position [24, 0]
click at [359, 158] on div "Smart Search Desktop Click to edit experience details Click to edit experience …" at bounding box center [283, 161] width 274 height 32
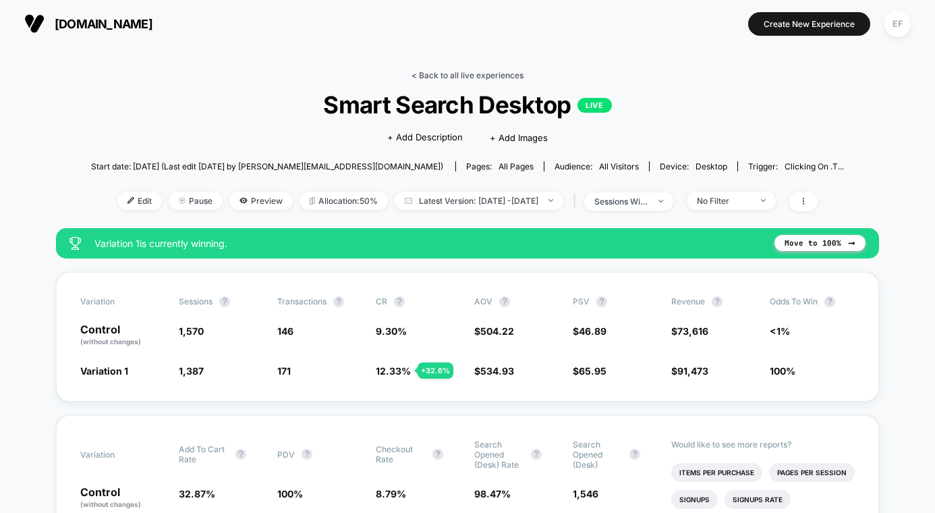
click at [433, 73] on link "< Back to all live experiences" at bounding box center [467, 75] width 112 height 10
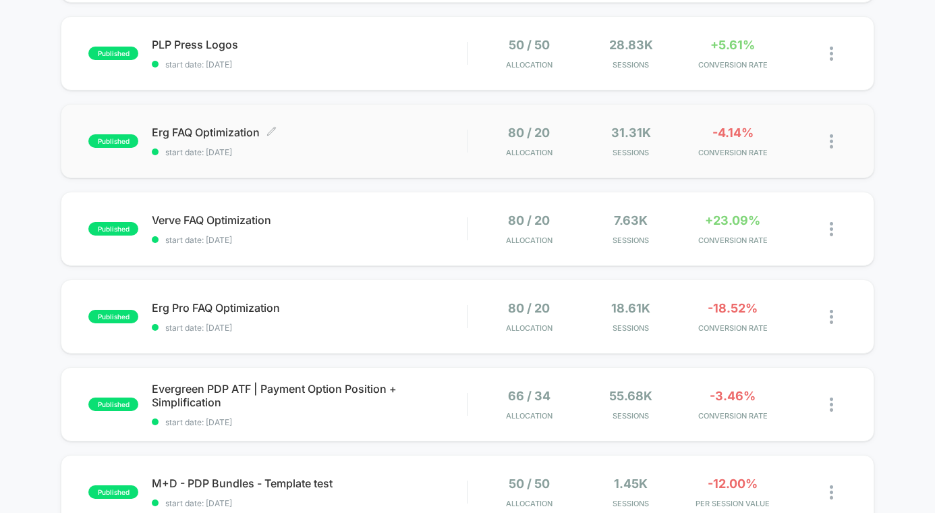
scroll to position [397, 0]
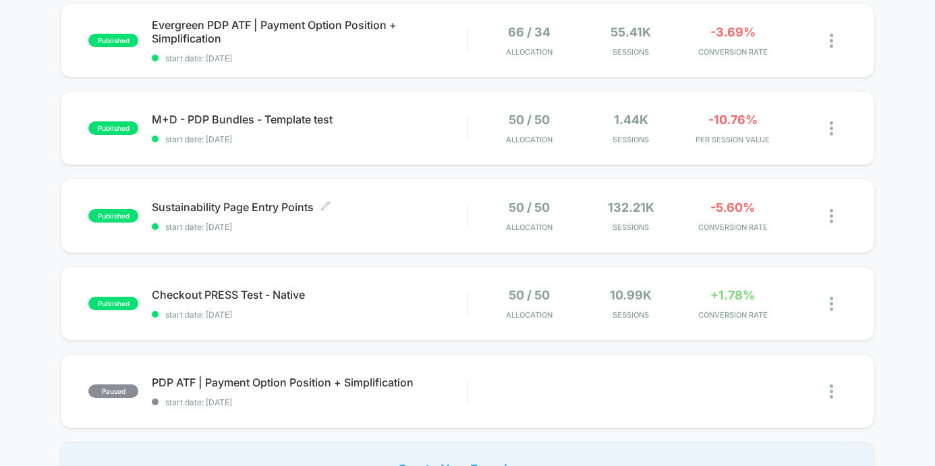
scroll to position [699, 0]
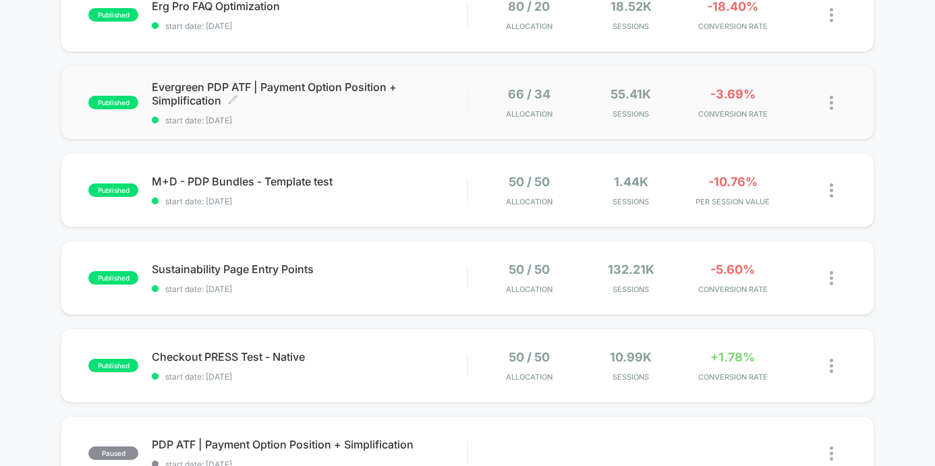
click at [345, 113] on div "Evergreen PDP ATF | Payment Option Position + Simplification Click to edit expe…" at bounding box center [309, 102] width 315 height 45
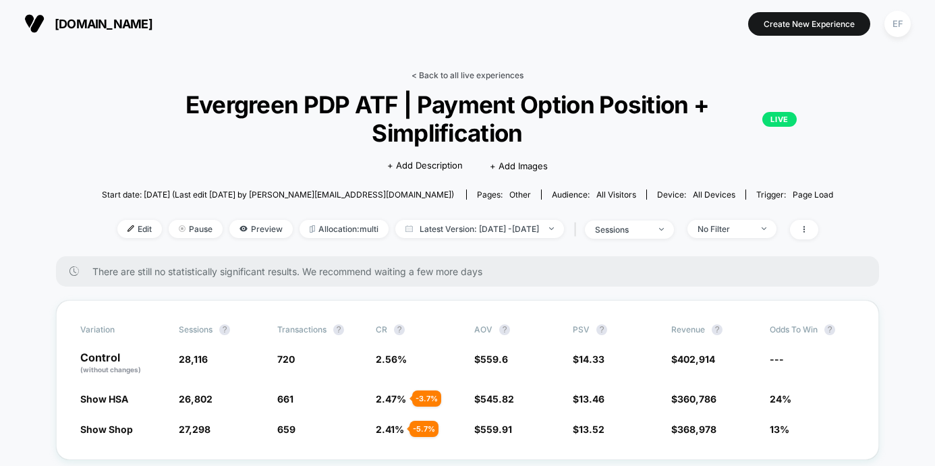
click at [461, 72] on link "< Back to all live experiences" at bounding box center [467, 75] width 112 height 10
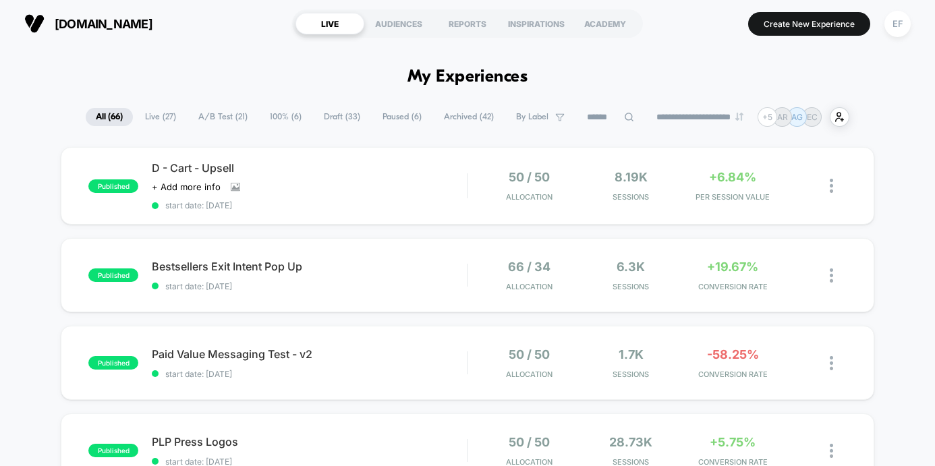
click at [219, 118] on span "A/B Test ( 21 )" at bounding box center [222, 117] width 69 height 18
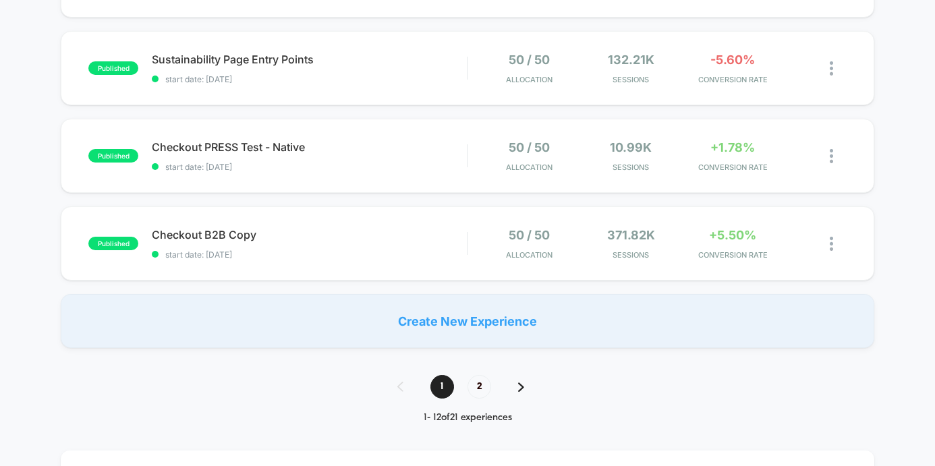
scroll to position [991, 0]
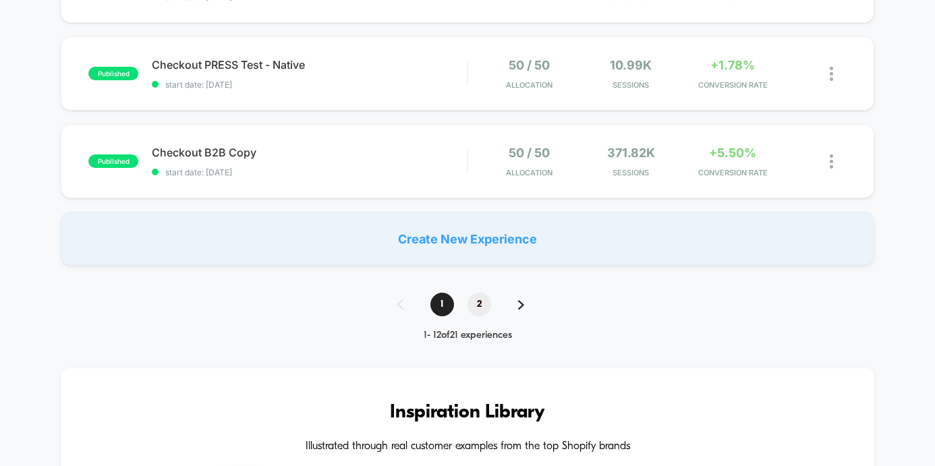
click at [473, 303] on span "2" at bounding box center [479, 305] width 24 height 24
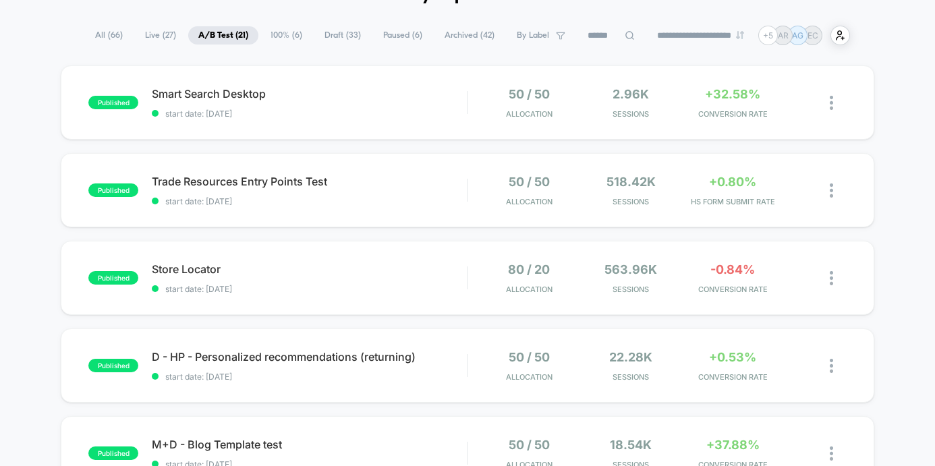
scroll to position [107, 0]
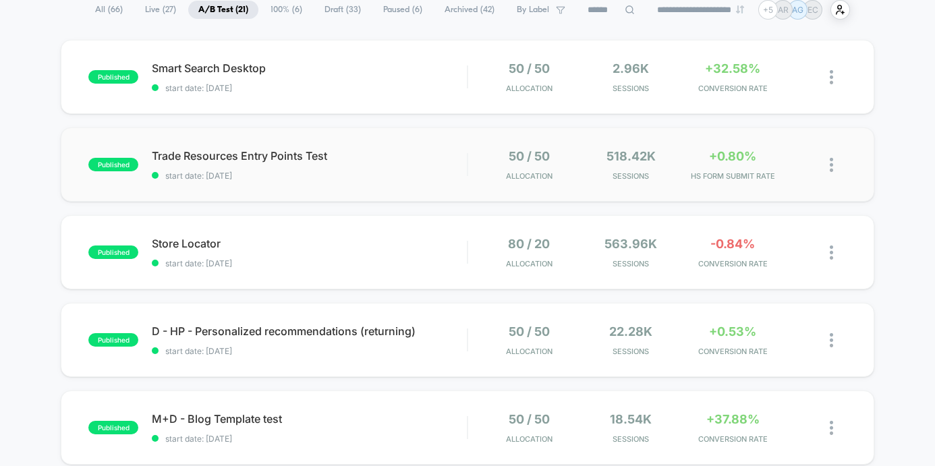
click at [417, 183] on div "published Trade Resources Entry Points Test start date: 6/17/2025 50 / 50 Alloc…" at bounding box center [467, 164] width 813 height 74
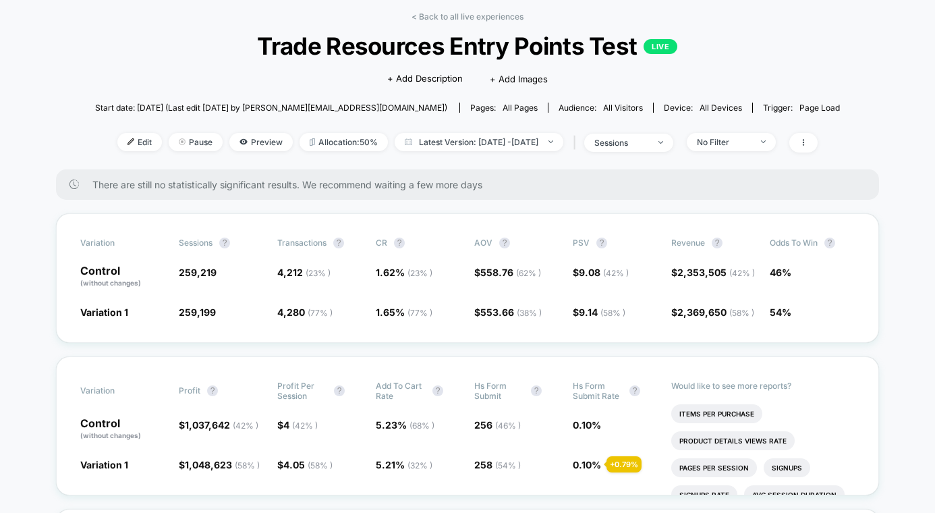
scroll to position [49, 0]
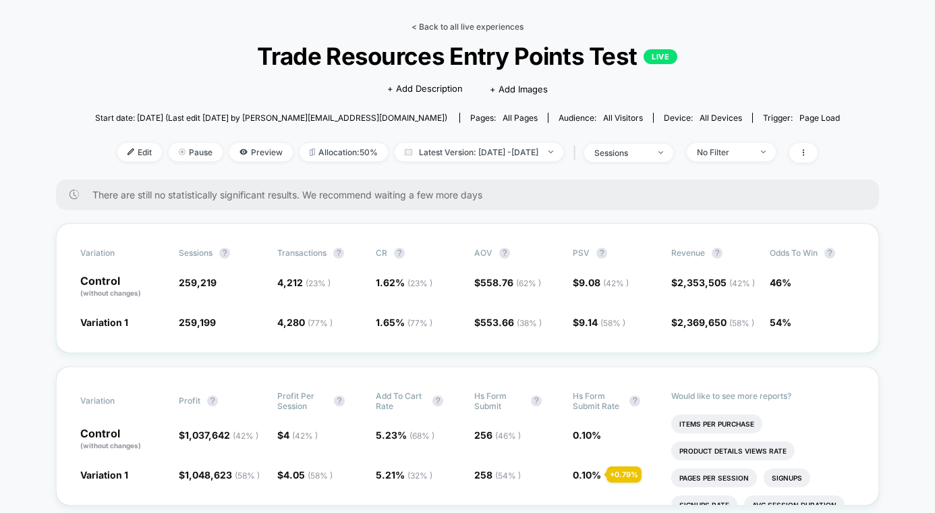
click at [497, 28] on link "< Back to all live experiences" at bounding box center [467, 27] width 112 height 10
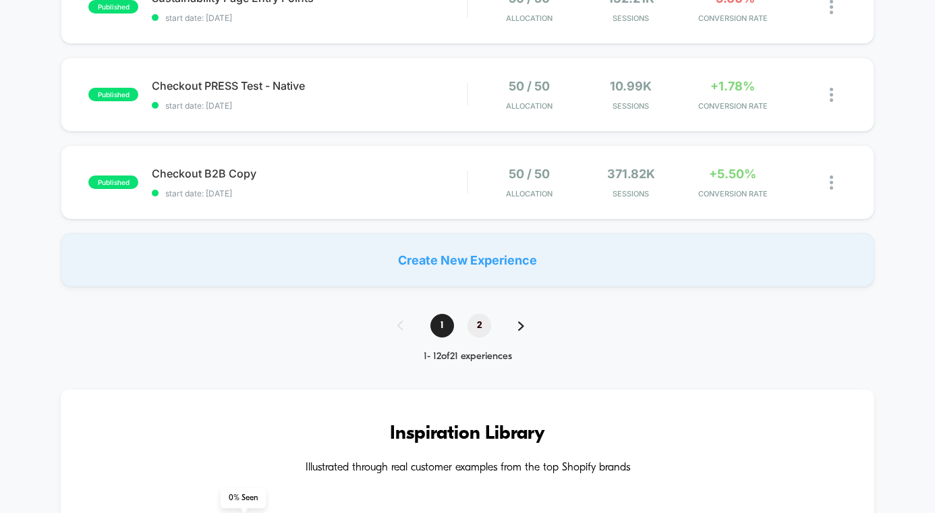
click at [486, 329] on span "2" at bounding box center [479, 326] width 24 height 24
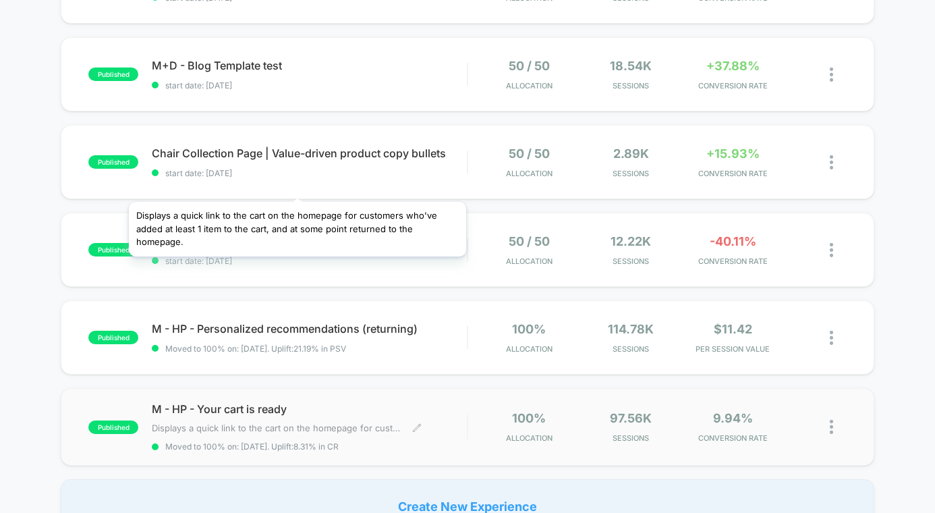
scroll to position [373, 0]
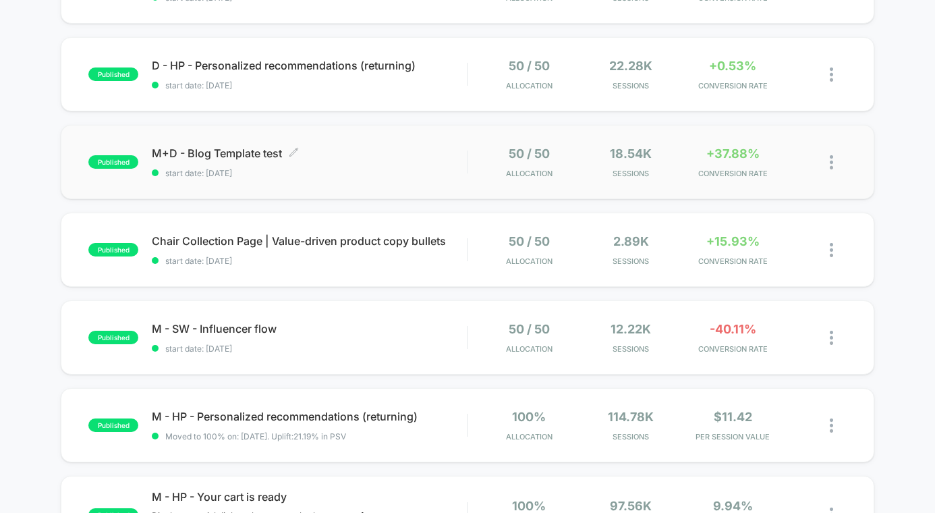
click at [428, 156] on span "M+D - Blog Template test Click to edit experience details" at bounding box center [309, 152] width 315 height 13
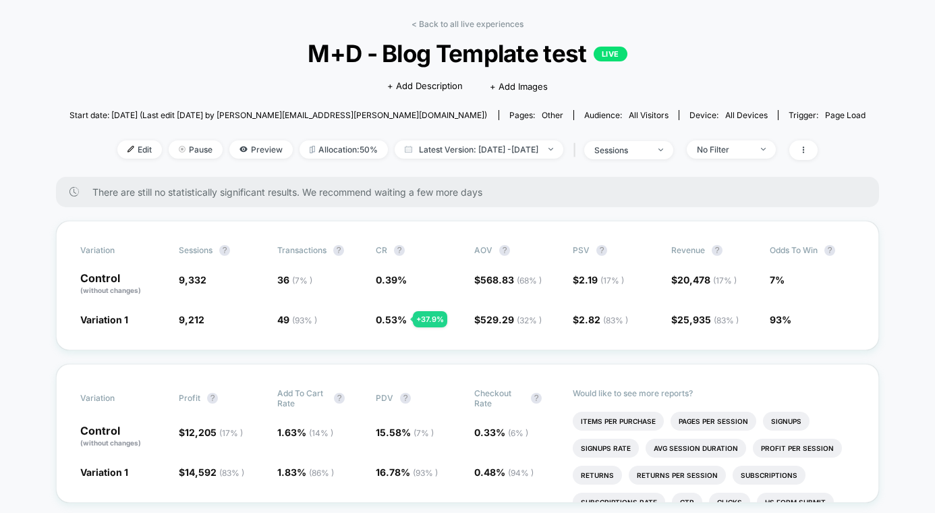
scroll to position [51, 0]
click at [484, 24] on link "< Back to all live experiences" at bounding box center [467, 25] width 112 height 10
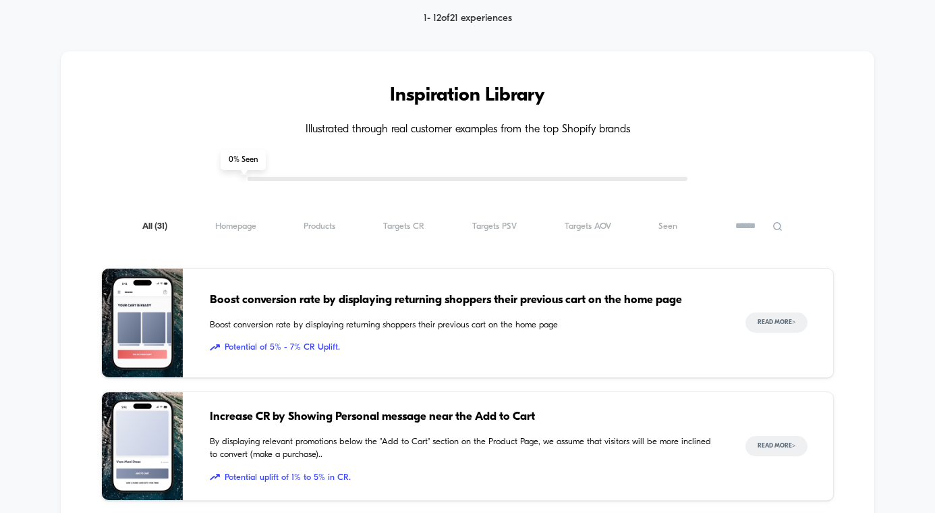
scroll to position [915, 0]
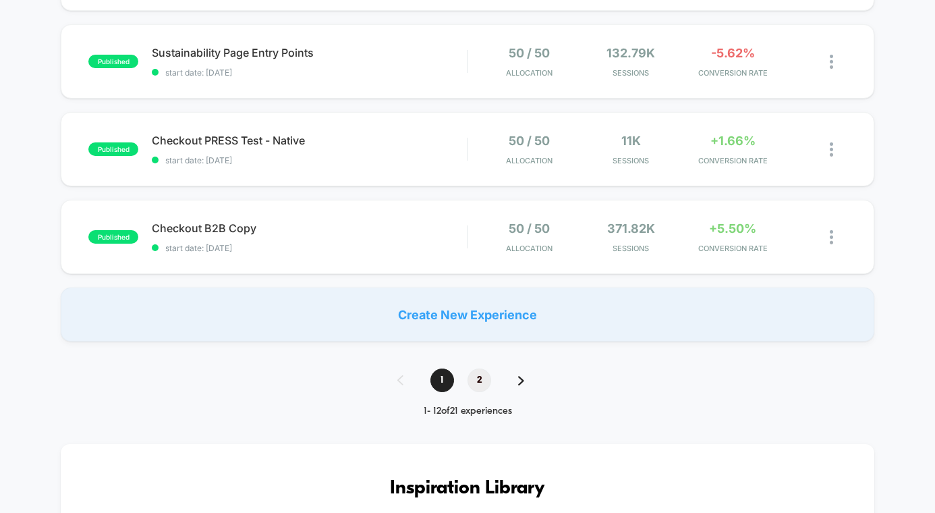
click at [480, 383] on span "2" at bounding box center [479, 380] width 24 height 24
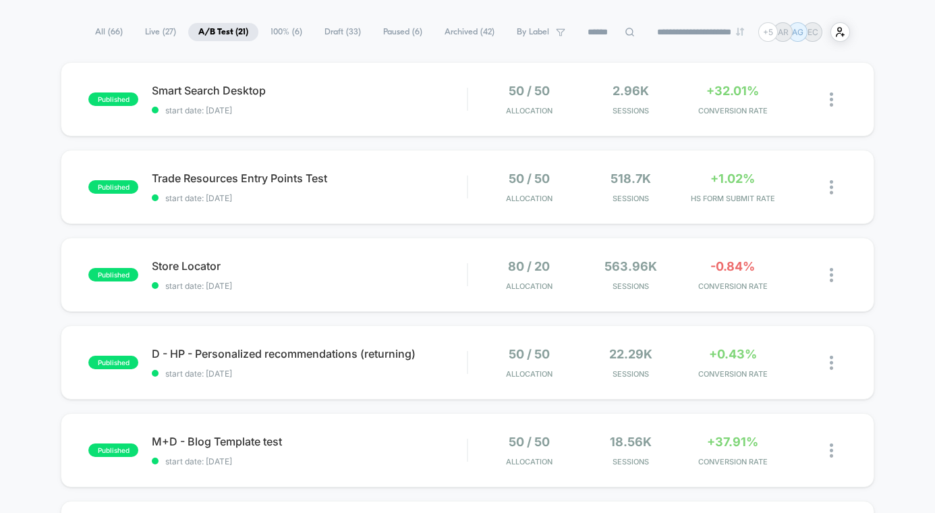
scroll to position [0, 0]
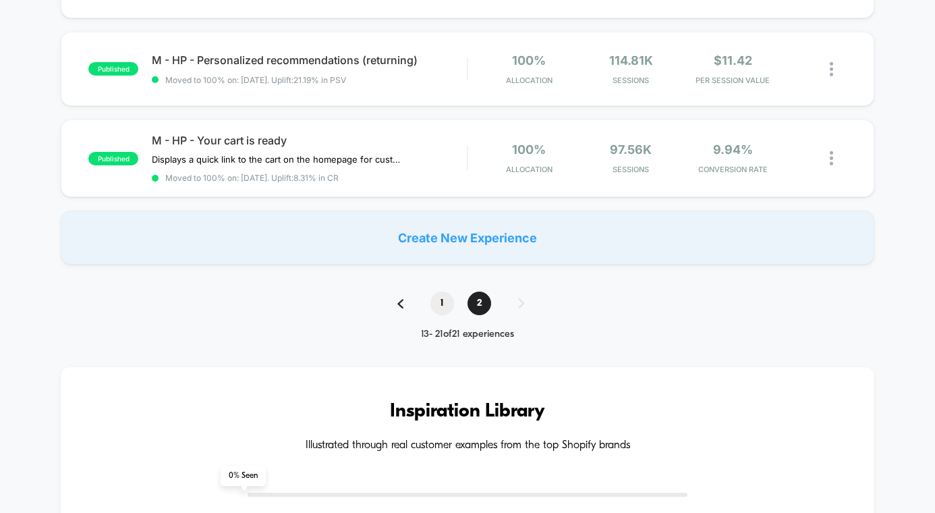
click at [440, 304] on span "1" at bounding box center [442, 303] width 24 height 24
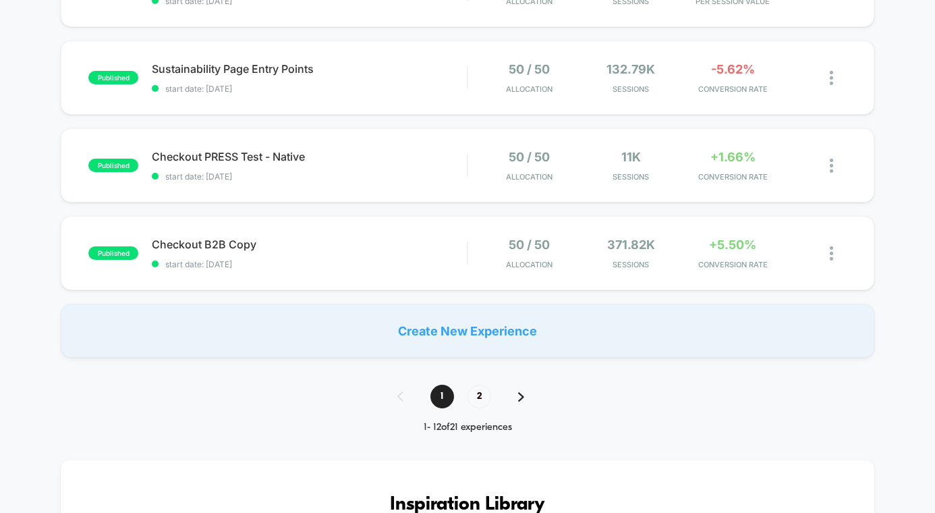
scroll to position [850, 0]
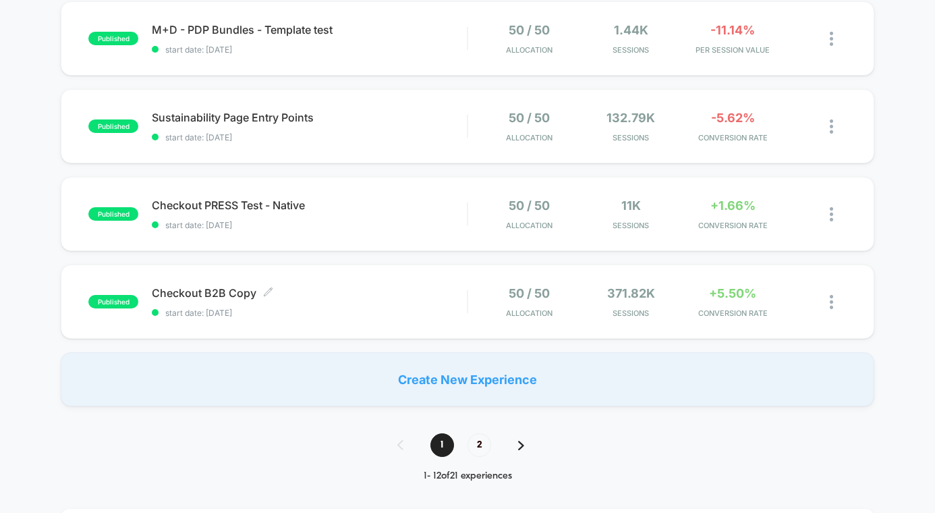
click at [440, 304] on div "Checkout B2B Copy Click to edit experience details Click to edit experience det…" at bounding box center [309, 302] width 315 height 32
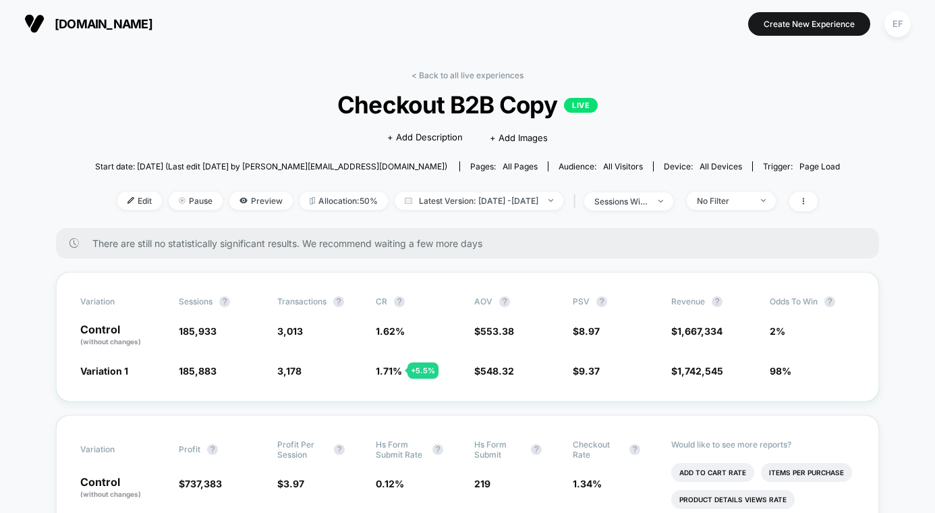
scroll to position [87, 0]
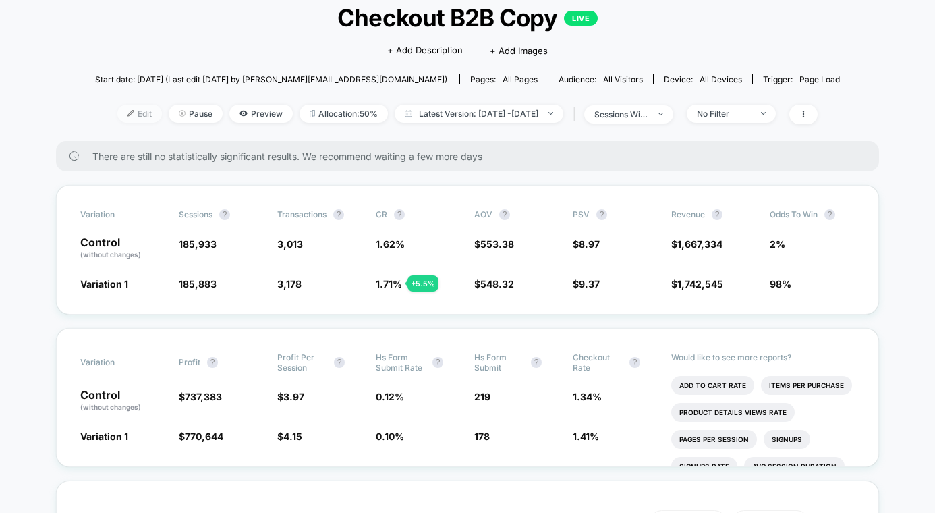
click at [120, 109] on span "Edit" at bounding box center [139, 114] width 45 height 18
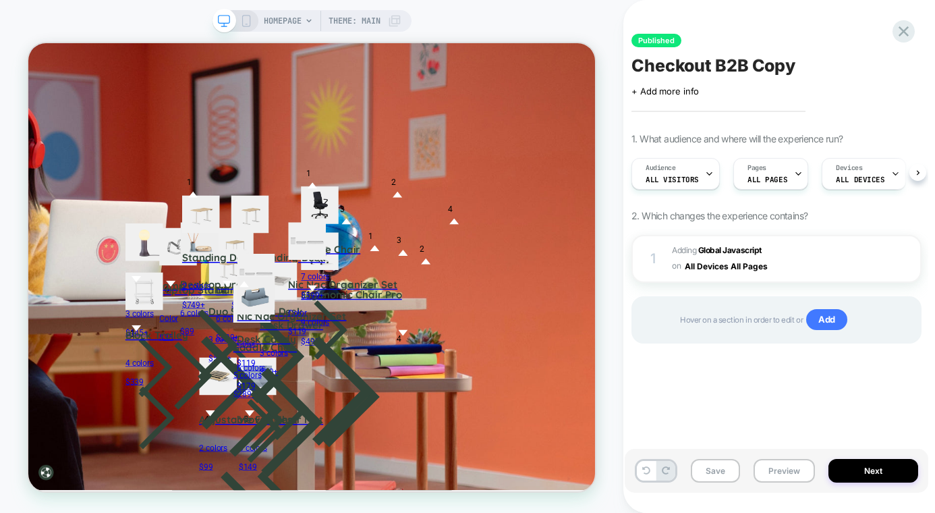
scroll to position [0, 1]
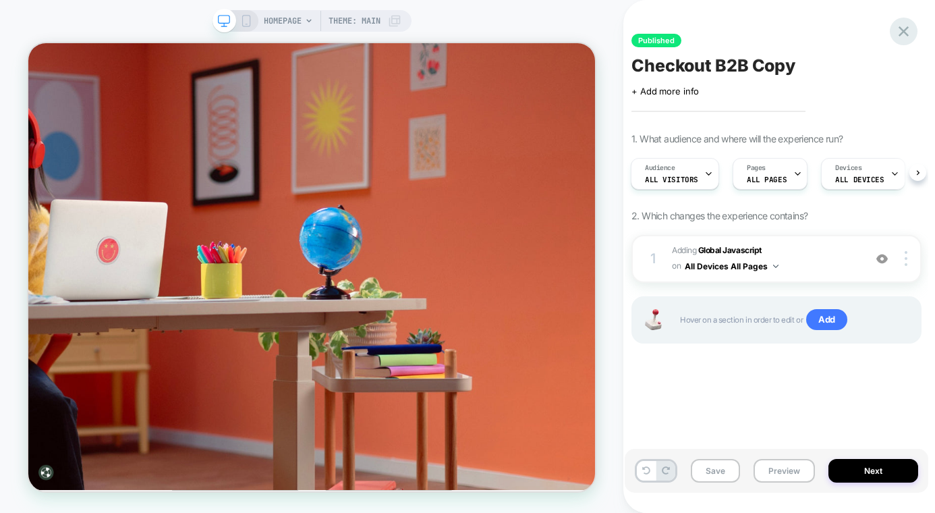
click at [902, 31] on icon at bounding box center [903, 31] width 10 height 10
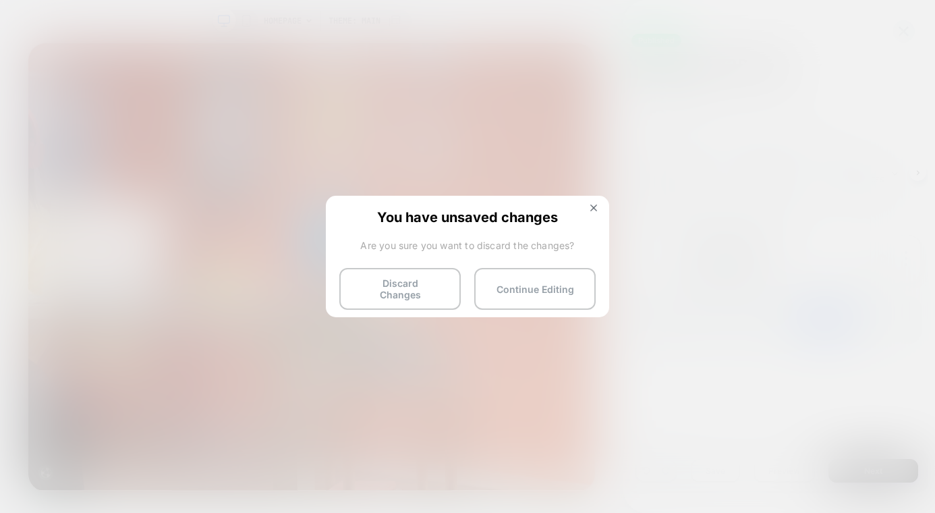
drag, startPoint x: 386, startPoint y: 279, endPoint x: 790, endPoint y: 375, distance: 415.2
click at [386, 279] on button "Discard Changes" at bounding box center [399, 289] width 121 height 42
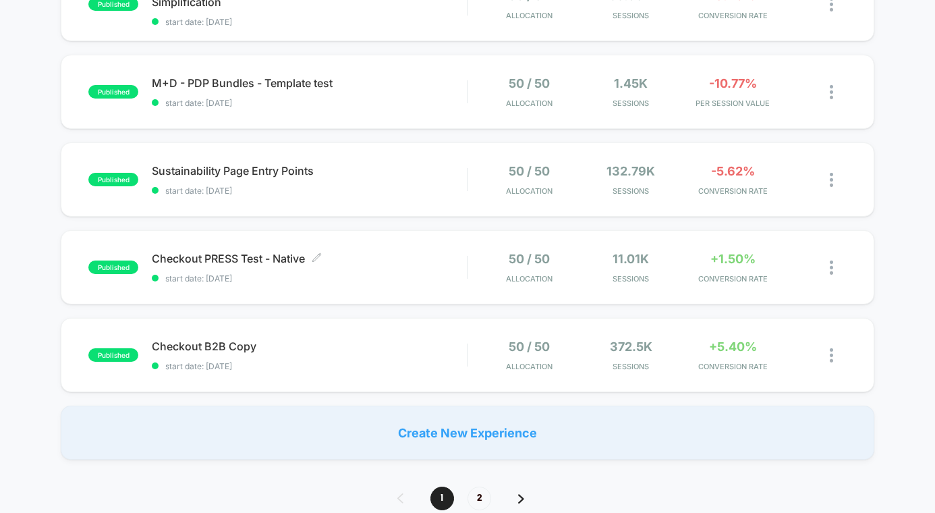
scroll to position [902, 0]
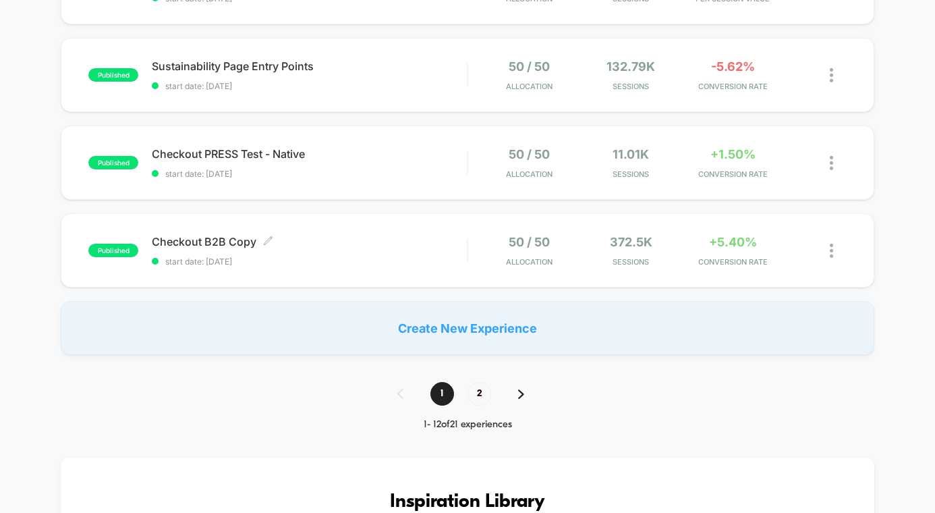
click at [387, 251] on div "Checkout B2B Copy Click to edit experience details Click to edit experience det…" at bounding box center [309, 251] width 315 height 32
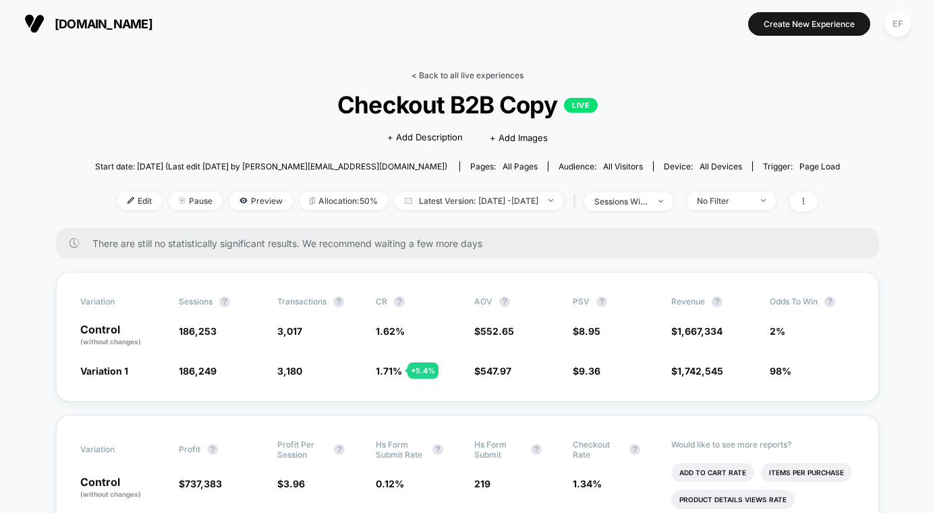
click at [472, 71] on link "< Back to all live experiences" at bounding box center [467, 75] width 112 height 10
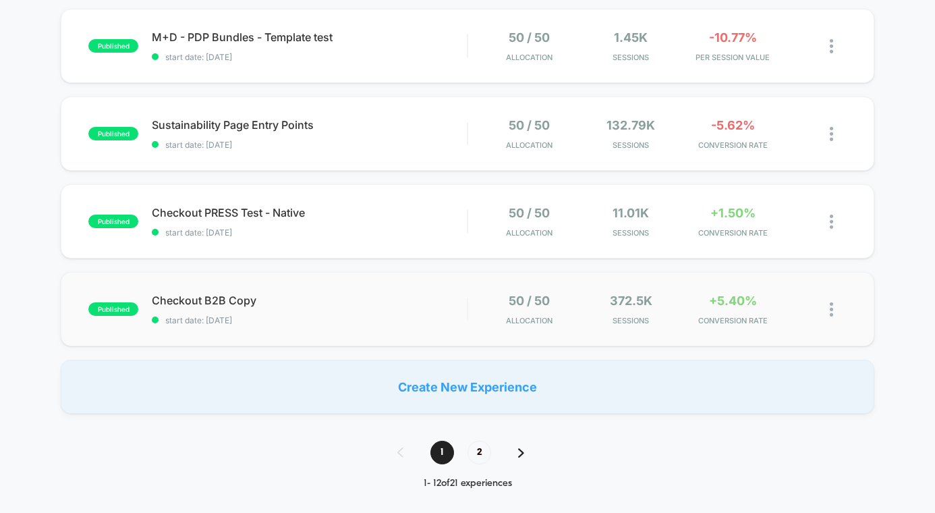
scroll to position [824, 0]
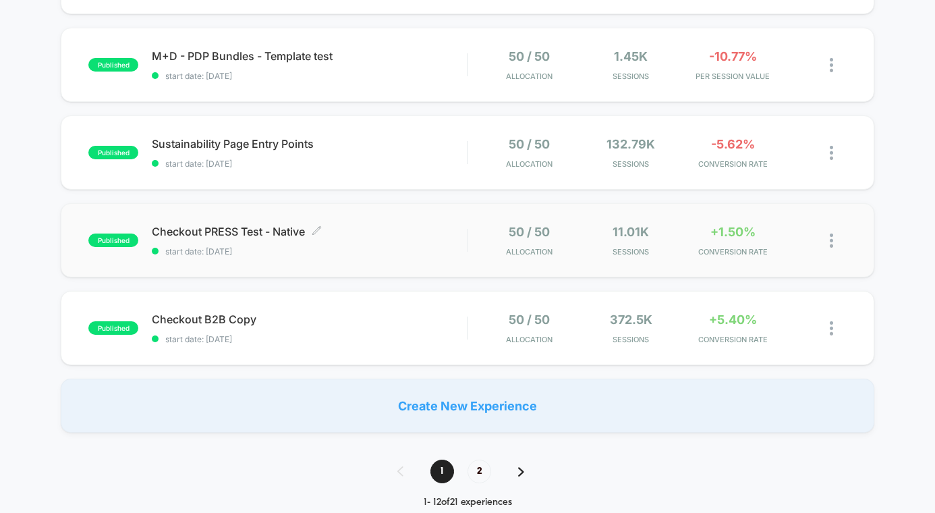
click at [396, 245] on div "Checkout PRESS Test - Native Click to edit experience details Click to edit exp…" at bounding box center [309, 241] width 315 height 32
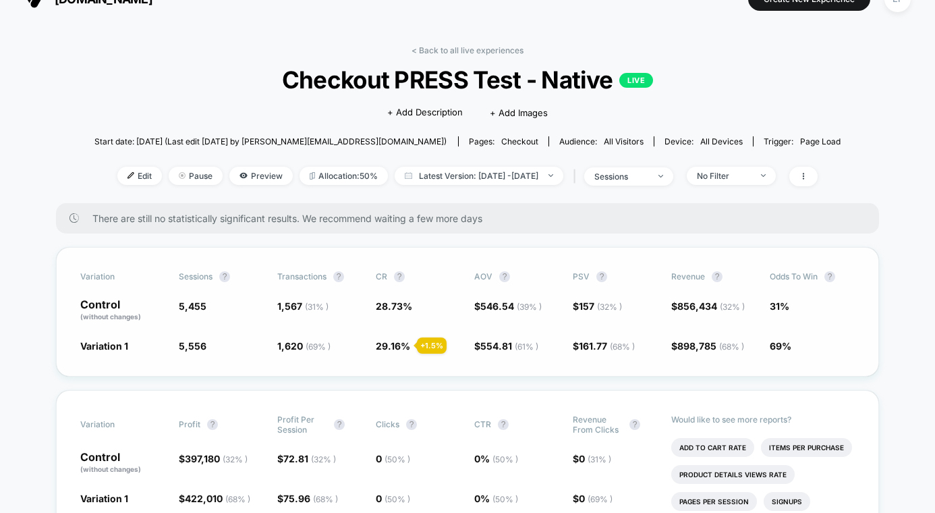
scroll to position [10, 0]
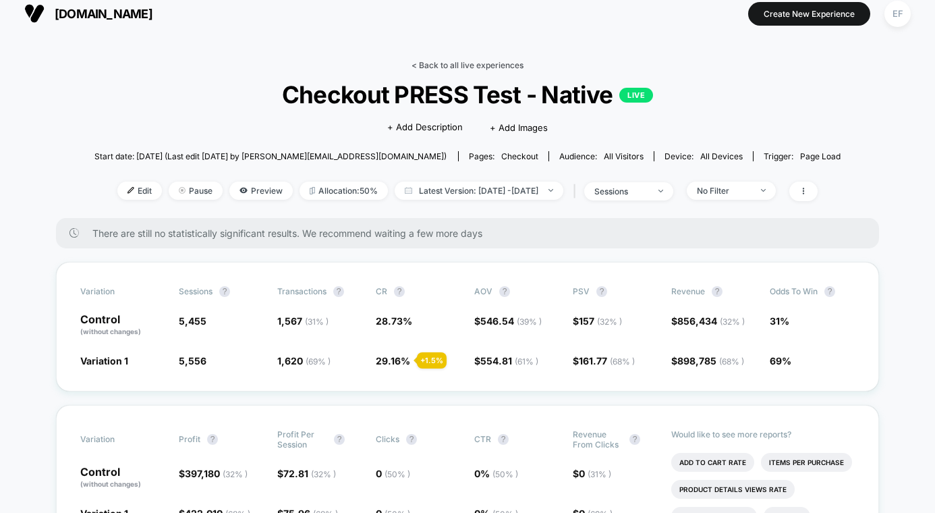
click at [470, 65] on link "< Back to all live experiences" at bounding box center [467, 65] width 112 height 10
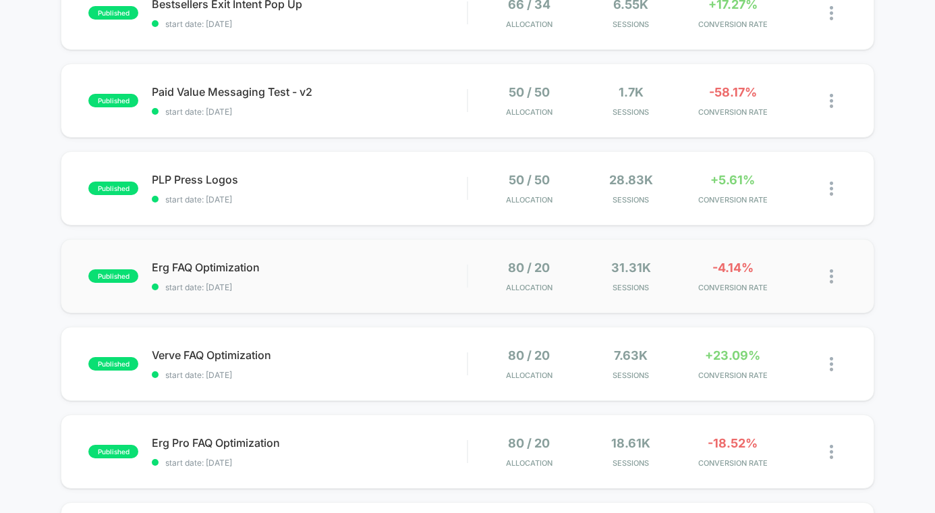
scroll to position [216, 0]
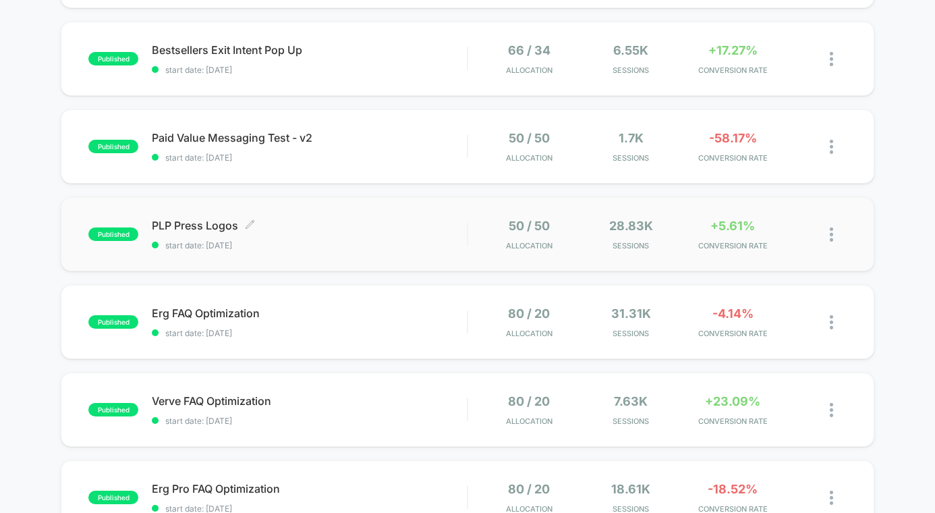
click at [361, 229] on span "PLP Press Logos Click to edit experience details" at bounding box center [309, 225] width 315 height 13
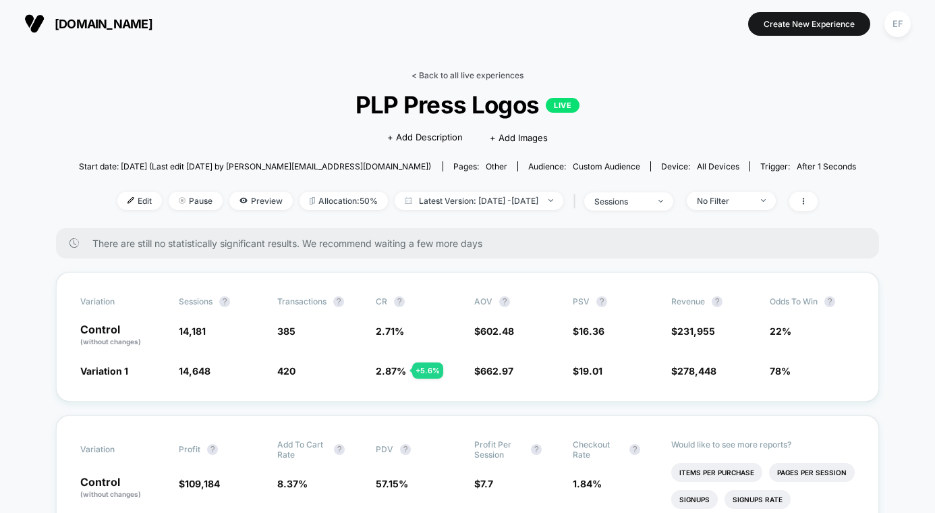
click at [473, 71] on link "< Back to all live experiences" at bounding box center [467, 75] width 112 height 10
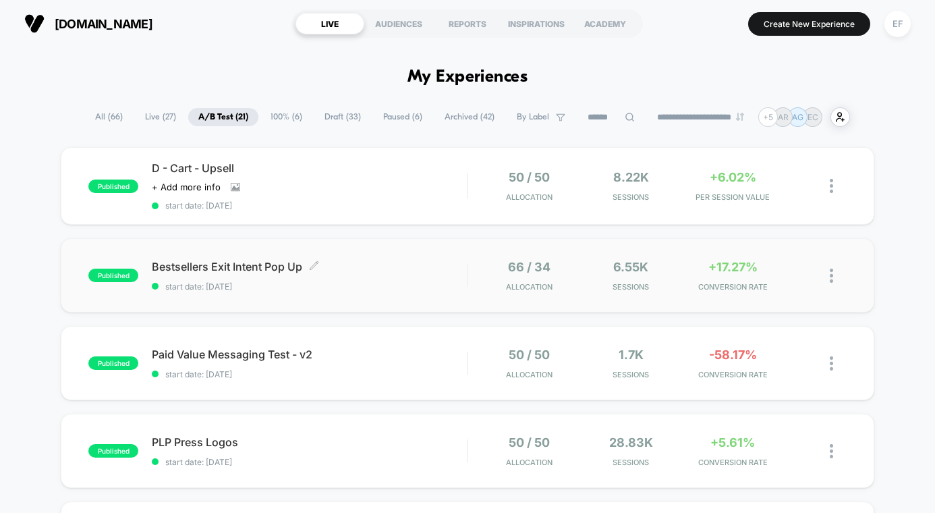
click at [393, 271] on span "Bestsellers Exit Intent Pop Up Click to edit experience details" at bounding box center [309, 266] width 315 height 13
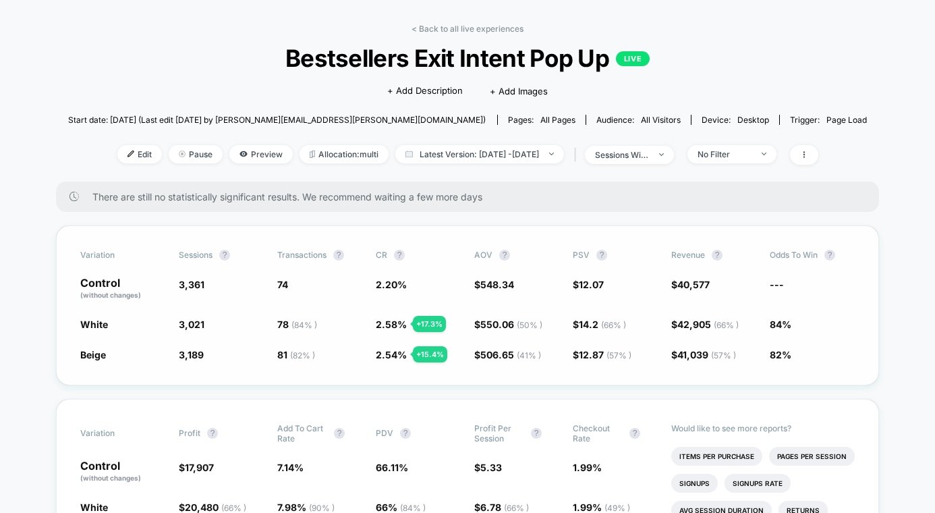
scroll to position [84, 0]
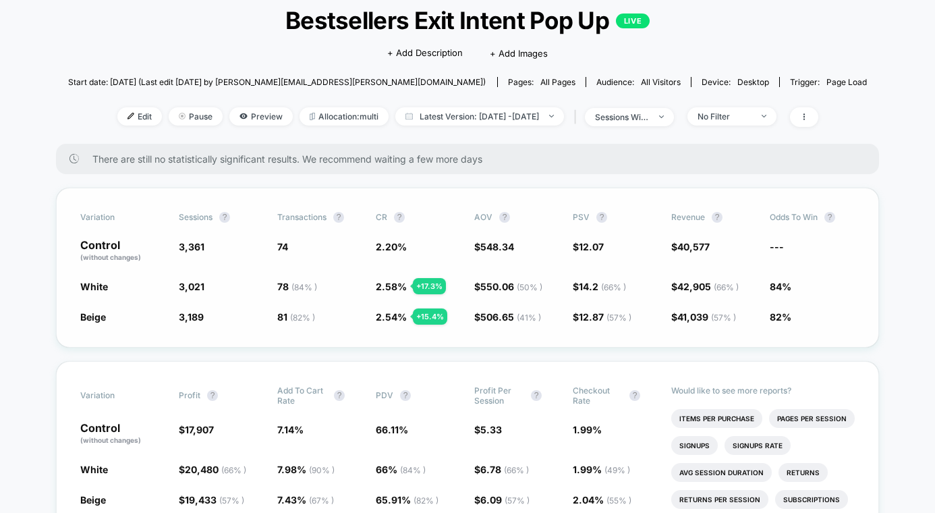
click at [98, 318] on span "Beige" at bounding box center [93, 316] width 26 height 11
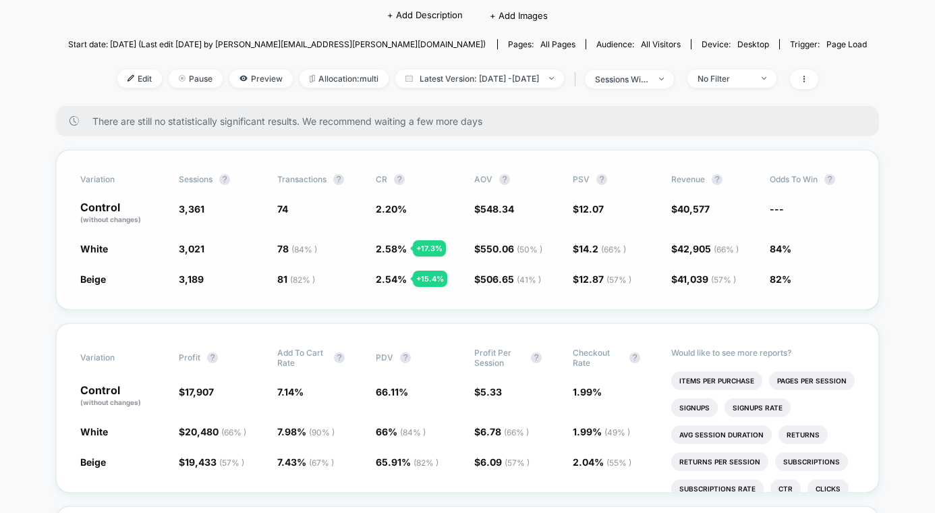
scroll to position [121, 0]
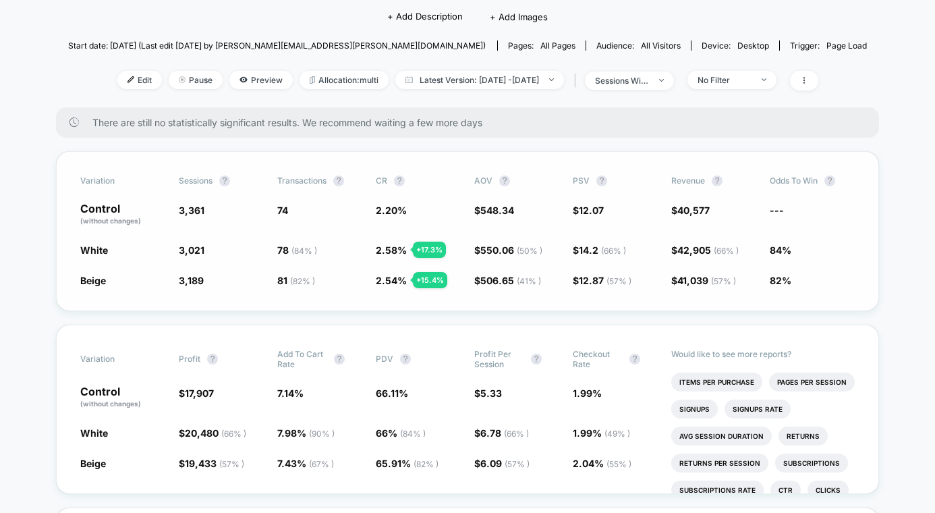
click at [84, 244] on span "White" at bounding box center [94, 249] width 28 height 11
click at [93, 250] on span "White" at bounding box center [94, 249] width 28 height 11
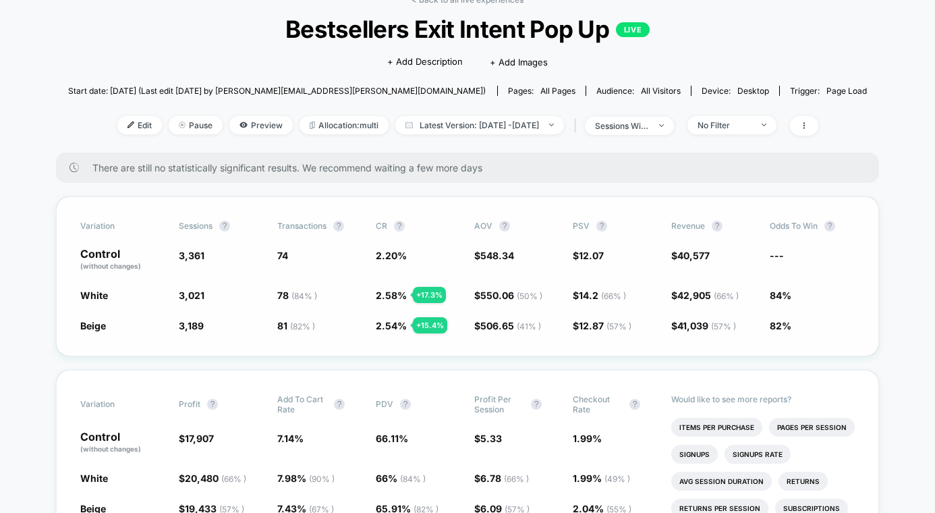
scroll to position [62, 0]
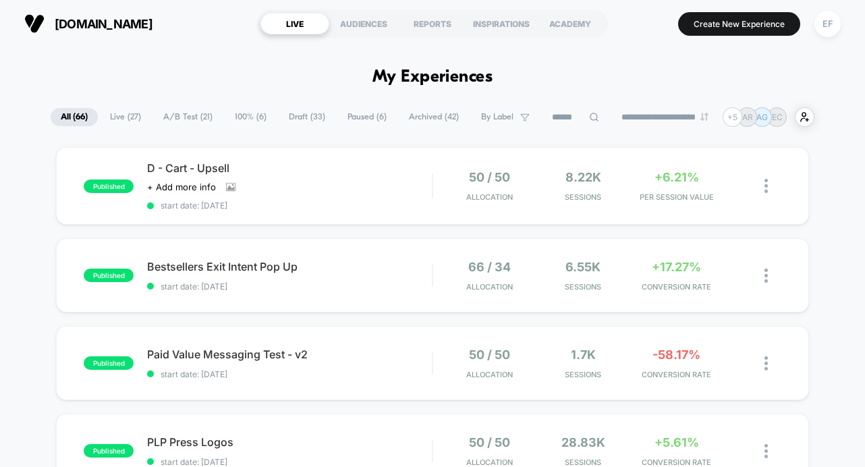
click at [192, 112] on span "A/B Test ( 21 )" at bounding box center [187, 117] width 69 height 18
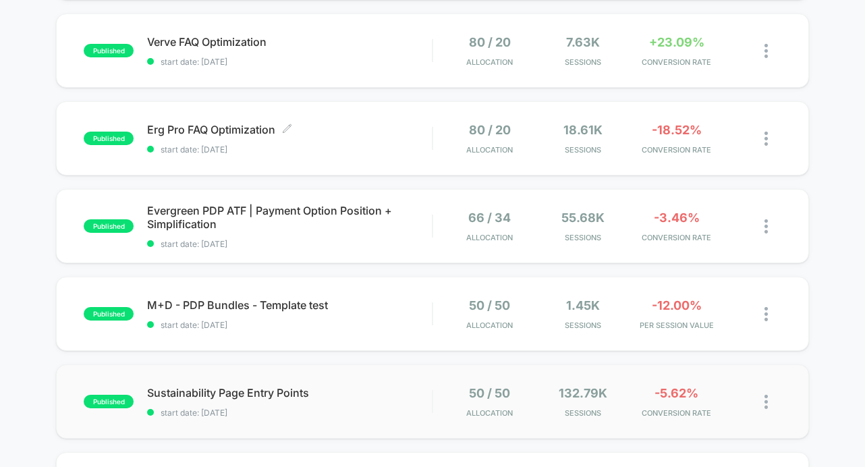
scroll to position [606, 0]
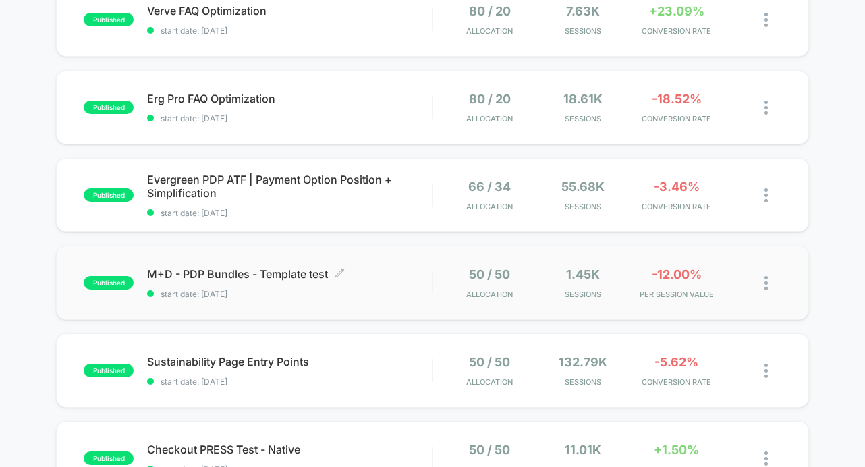
click at [386, 284] on div "M+D - PDP Bundles - Template test Click to edit experience details Click to edi…" at bounding box center [289, 283] width 285 height 32
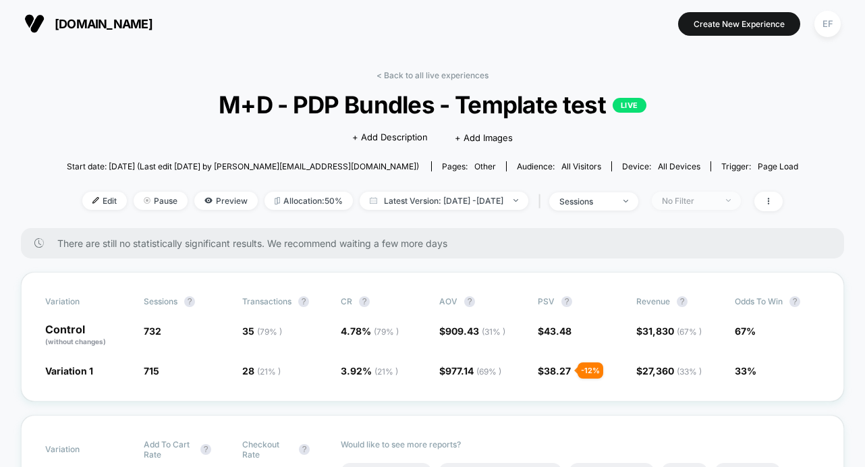
click at [713, 204] on div "No Filter" at bounding box center [689, 201] width 54 height 10
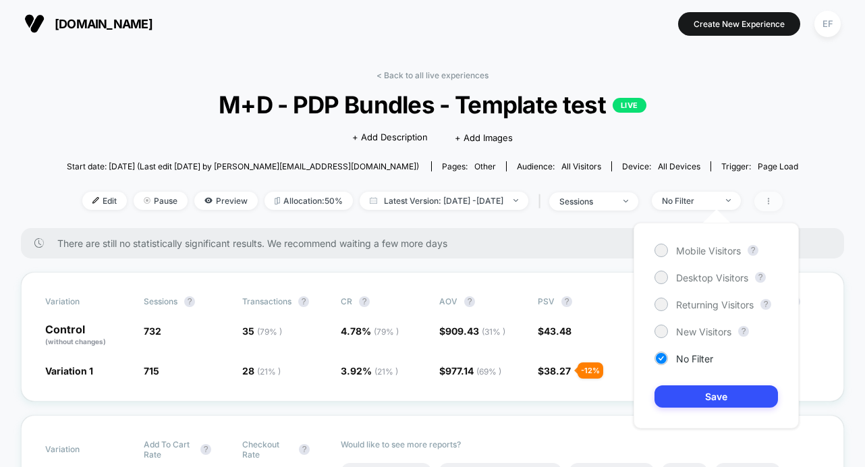
click at [782, 200] on span at bounding box center [768, 202] width 28 height 20
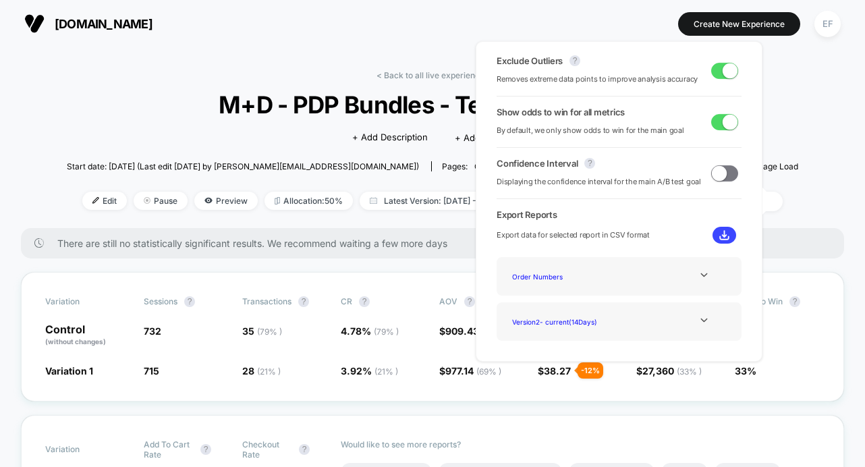
click at [724, 77] on span at bounding box center [729, 70] width 15 height 15
click at [724, 77] on span at bounding box center [724, 71] width 27 height 16
click at [769, 105] on div "Exclude Outliers ? Removes extreme data points to improve analysis accuracy Sho…" at bounding box center [619, 201] width 314 height 347
drag, startPoint x: 428, startPoint y: 67, endPoint x: 427, endPoint y: 76, distance: 8.9
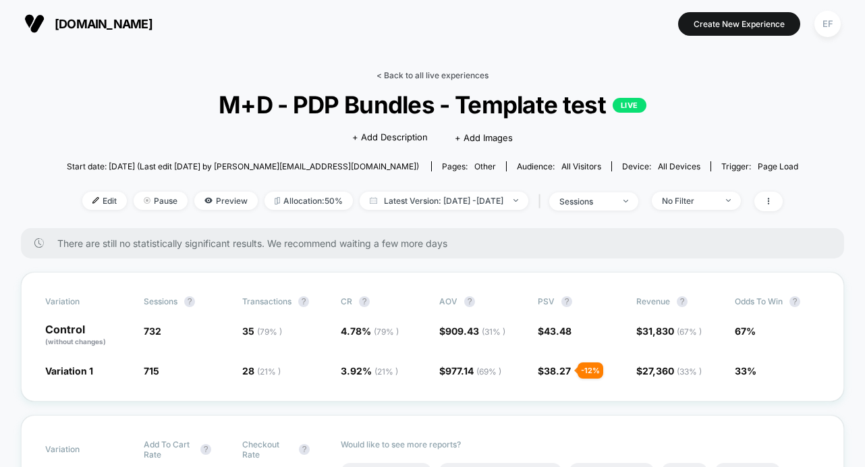
click at [427, 76] on link "< Back to all live experiences" at bounding box center [432, 75] width 112 height 10
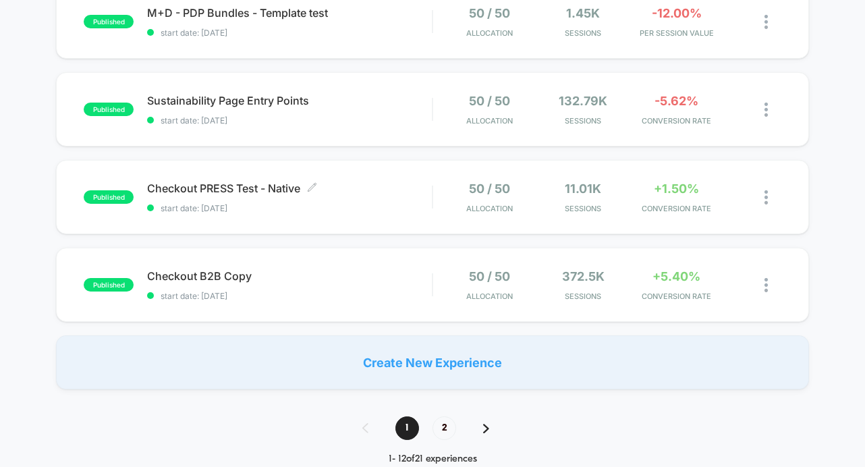
scroll to position [956, 0]
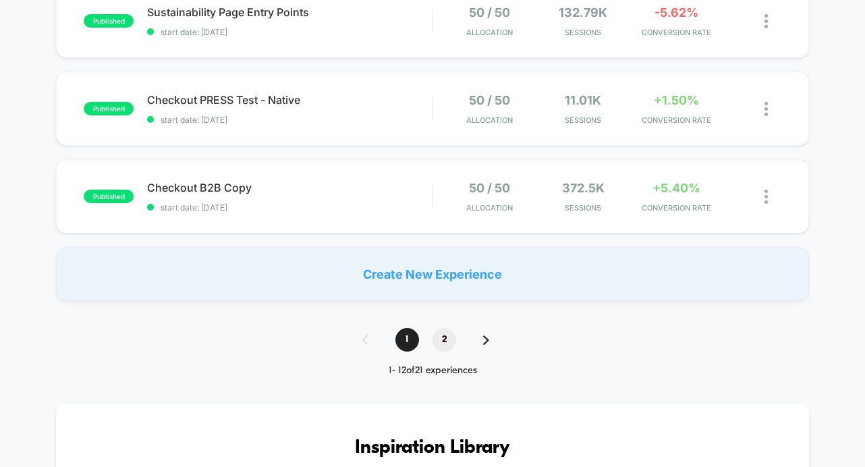
click at [444, 337] on span "2" at bounding box center [444, 340] width 24 height 24
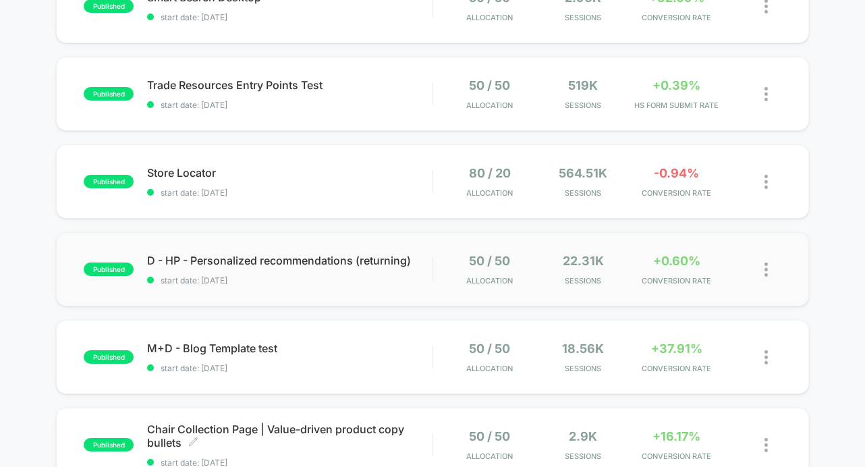
scroll to position [156, 0]
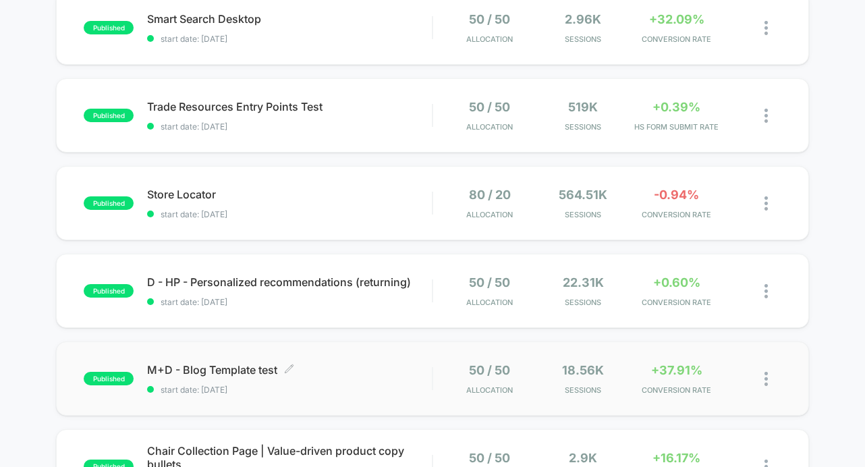
click at [363, 385] on span "start date: [DATE]" at bounding box center [289, 389] width 285 height 10
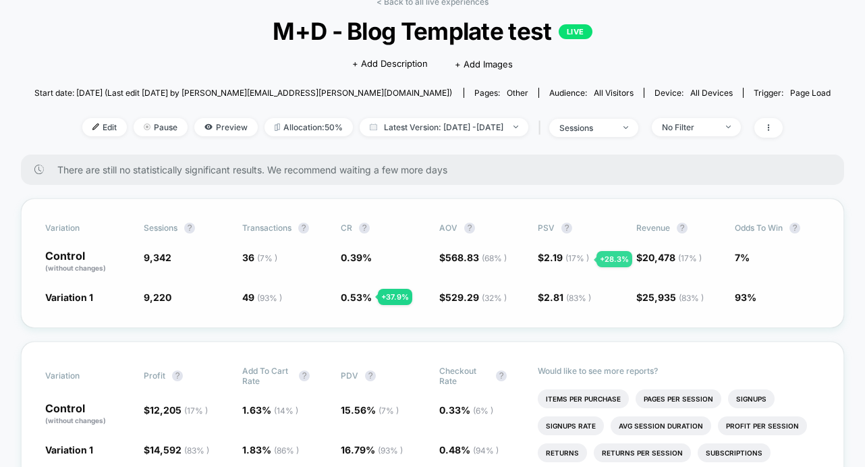
scroll to position [40, 0]
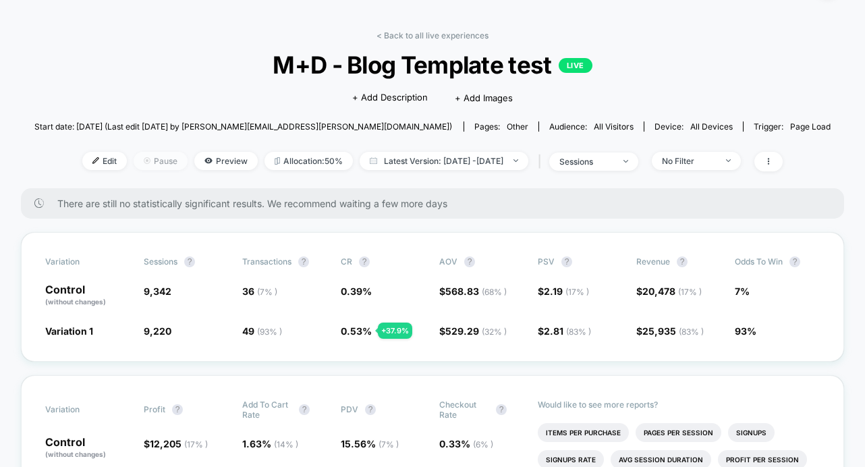
click at [134, 157] on span "Pause" at bounding box center [161, 161] width 54 height 18
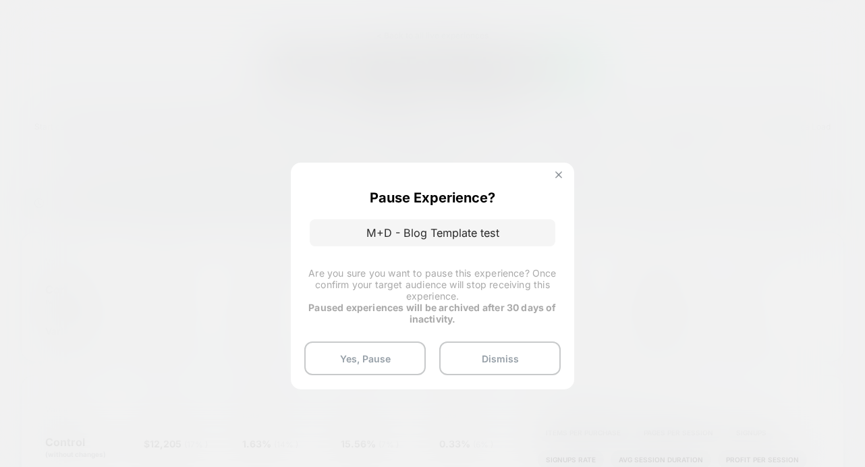
click at [556, 174] on img at bounding box center [558, 174] width 7 height 7
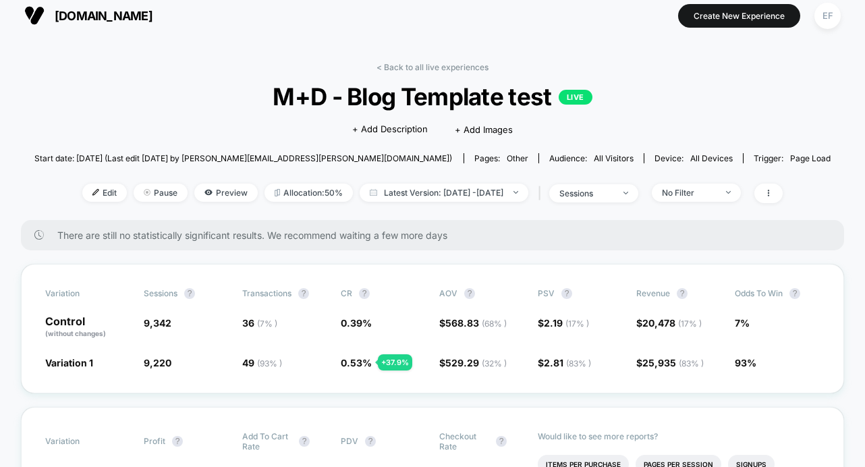
scroll to position [0, 0]
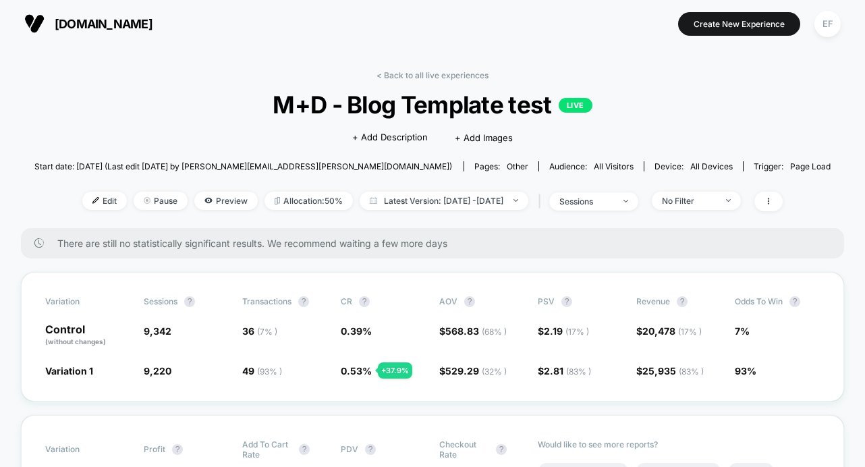
click at [424, 81] on div "< Back to all live experiences M+D - Blog Template test LIVE Click to edit expe…" at bounding box center [432, 149] width 797 height 158
click at [425, 74] on link "< Back to all live experiences" at bounding box center [432, 75] width 112 height 10
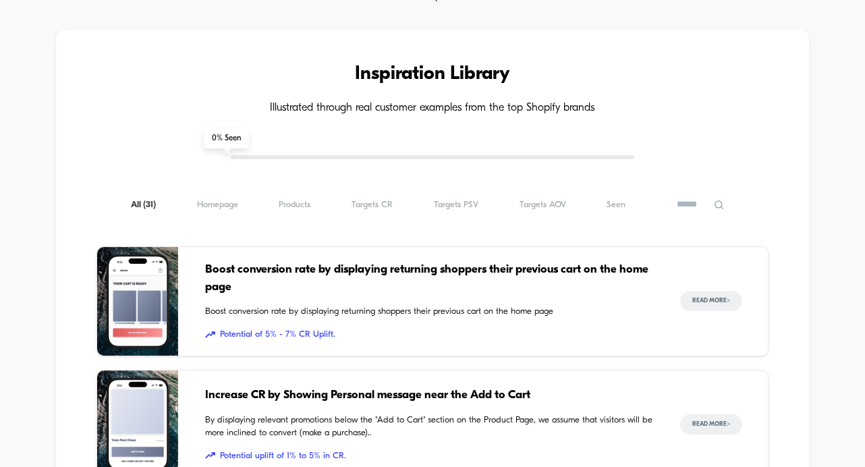
scroll to position [927, 0]
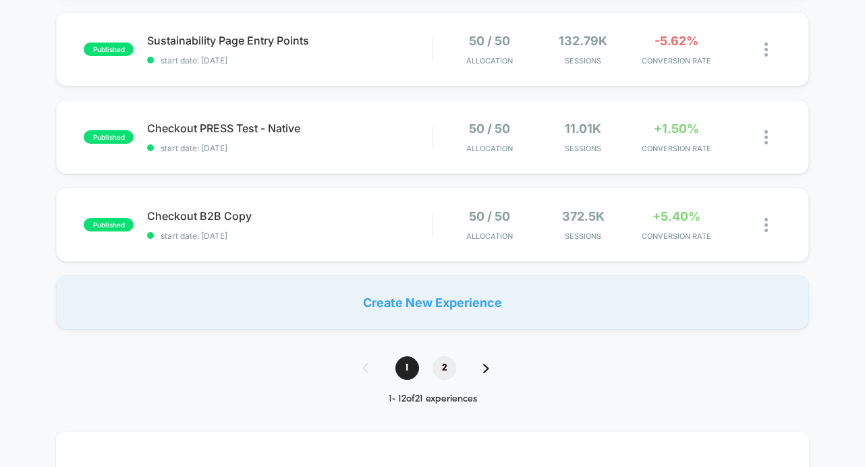
click at [444, 364] on span "2" at bounding box center [444, 368] width 24 height 24
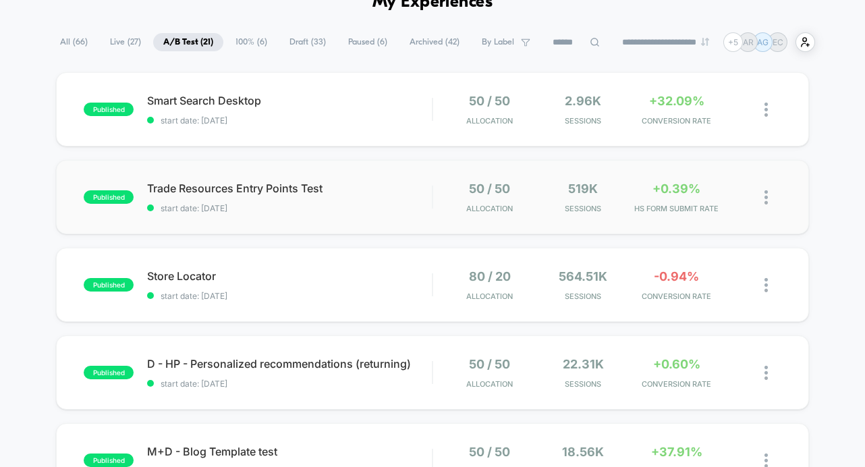
scroll to position [82, 0]
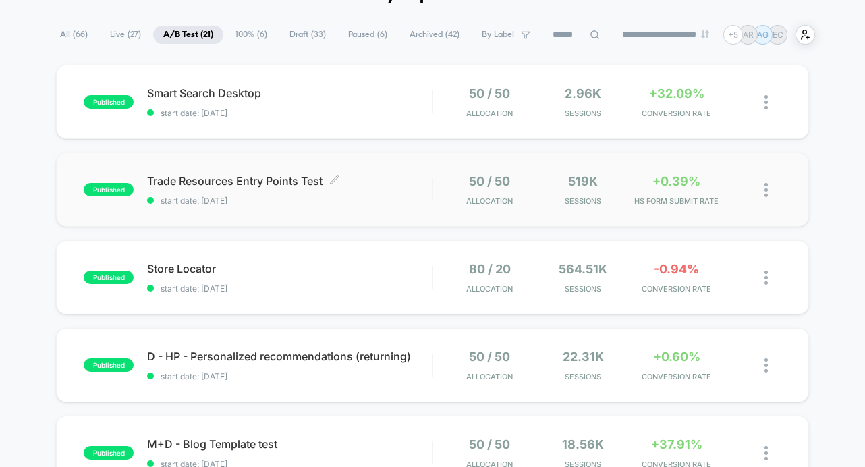
click at [388, 194] on div "Trade Resources Entry Points Test Click to edit experience details Click to edi…" at bounding box center [289, 190] width 285 height 32
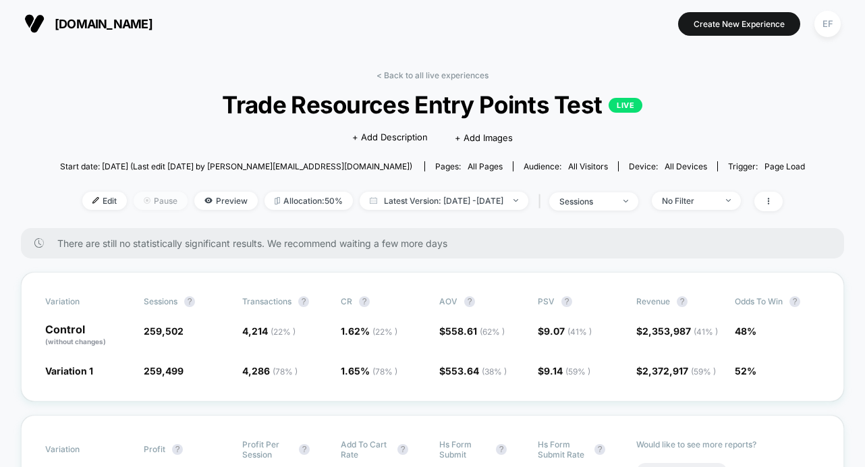
click at [134, 198] on span "Pause" at bounding box center [161, 201] width 54 height 18
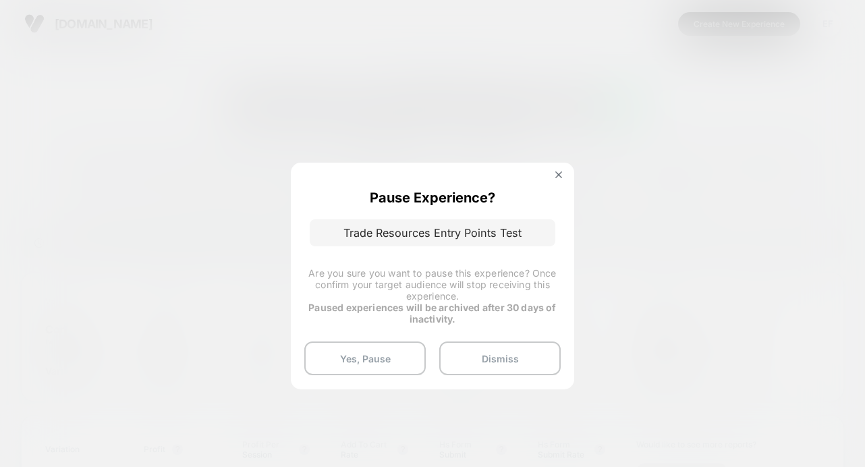
click at [558, 169] on div "Pause Experience? Trade Resources Entry Points Test Are you sure you want to pa…" at bounding box center [432, 276] width 283 height 226
click at [557, 175] on img at bounding box center [558, 174] width 7 height 7
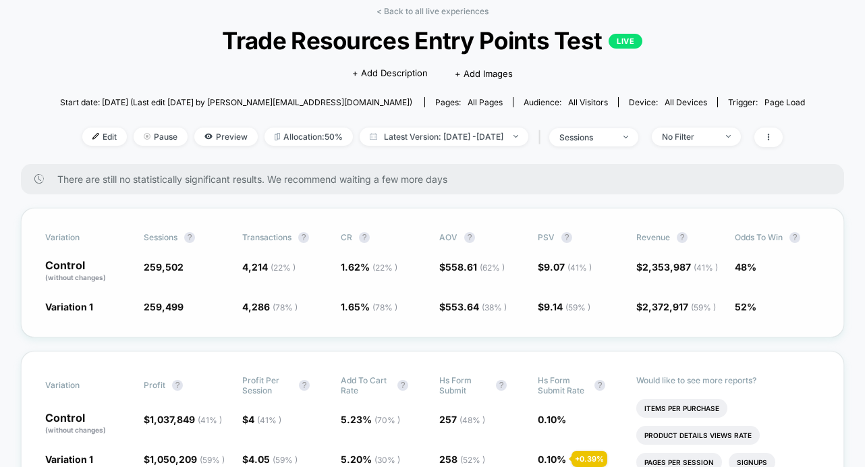
scroll to position [148, 0]
